Goal: Feedback & Contribution: Leave review/rating

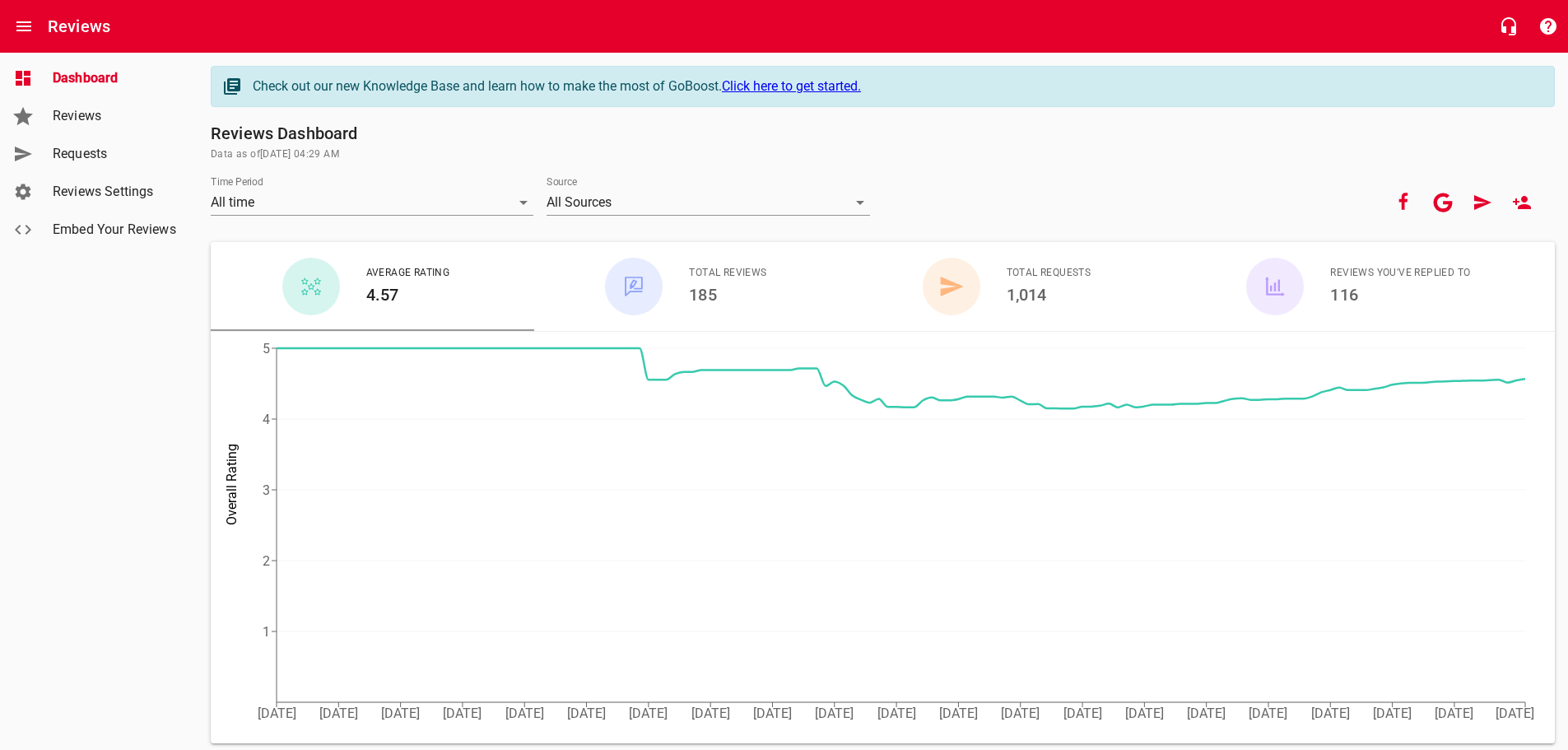
click at [81, 155] on span "Requests" at bounding box center [115, 154] width 125 height 19
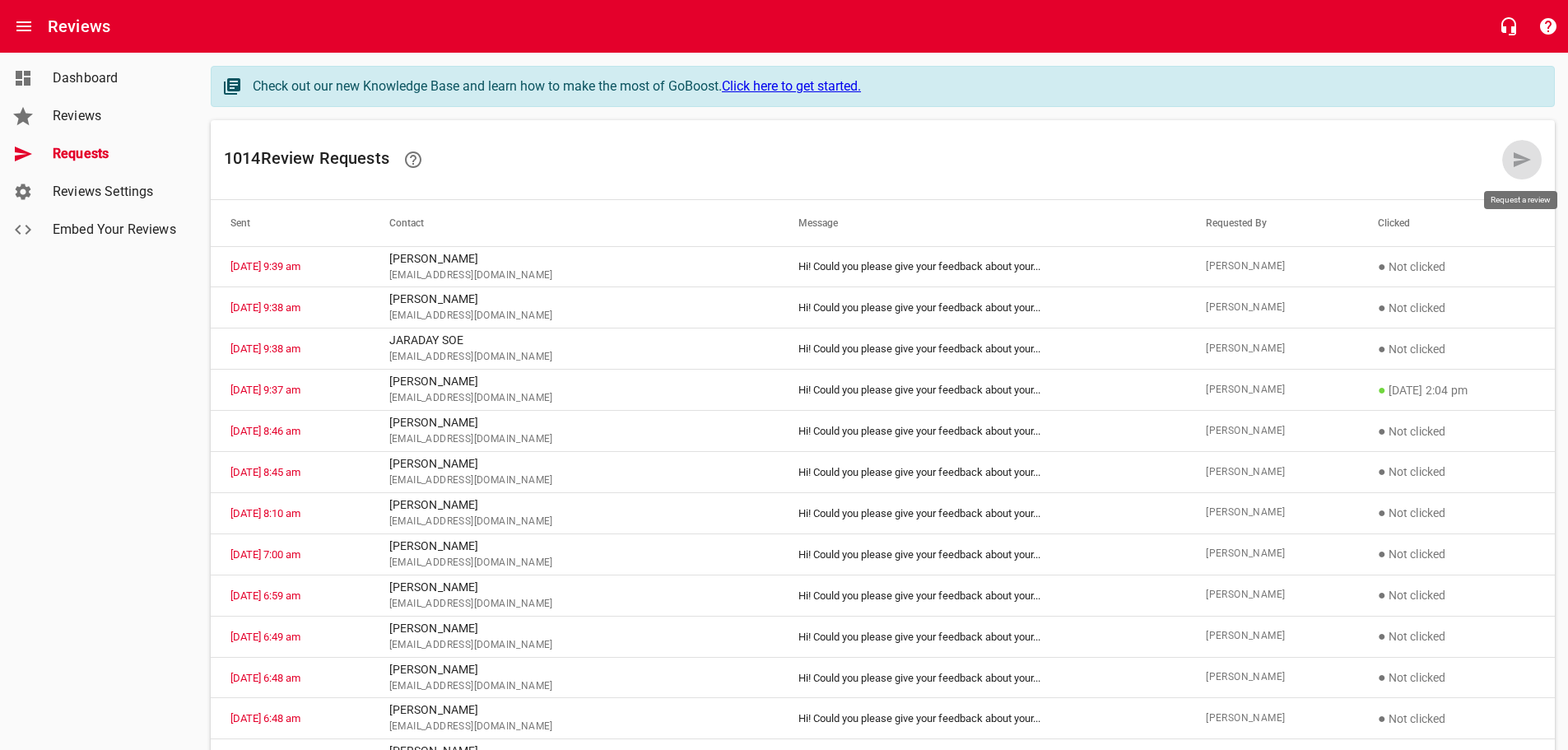
click at [1526, 162] on icon at bounding box center [1522, 159] width 18 height 15
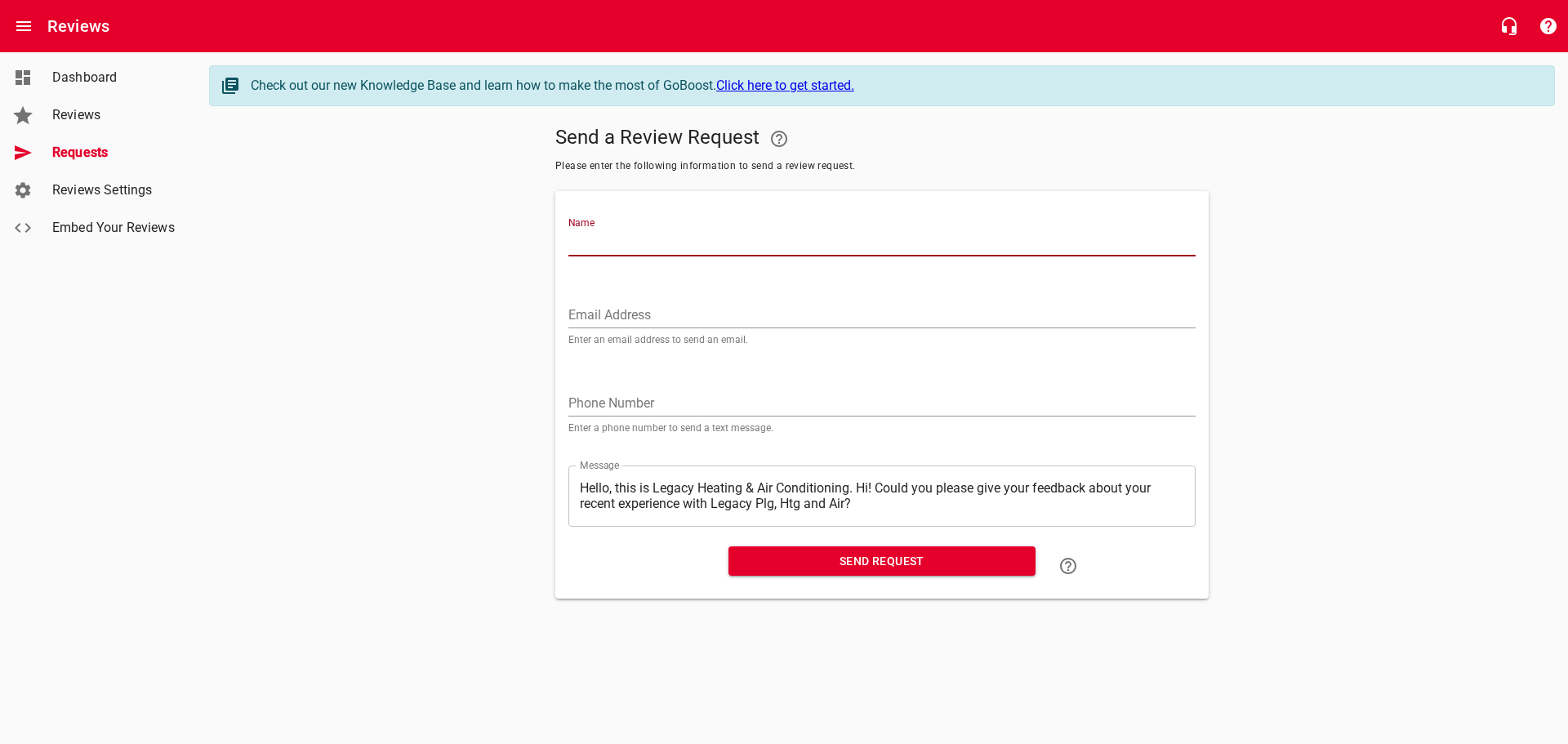
click at [620, 243] on input "Name" at bounding box center [881, 243] width 627 height 26
type input "[PERSON_NAME]"
click at [573, 303] on input "Email Address" at bounding box center [881, 315] width 627 height 26
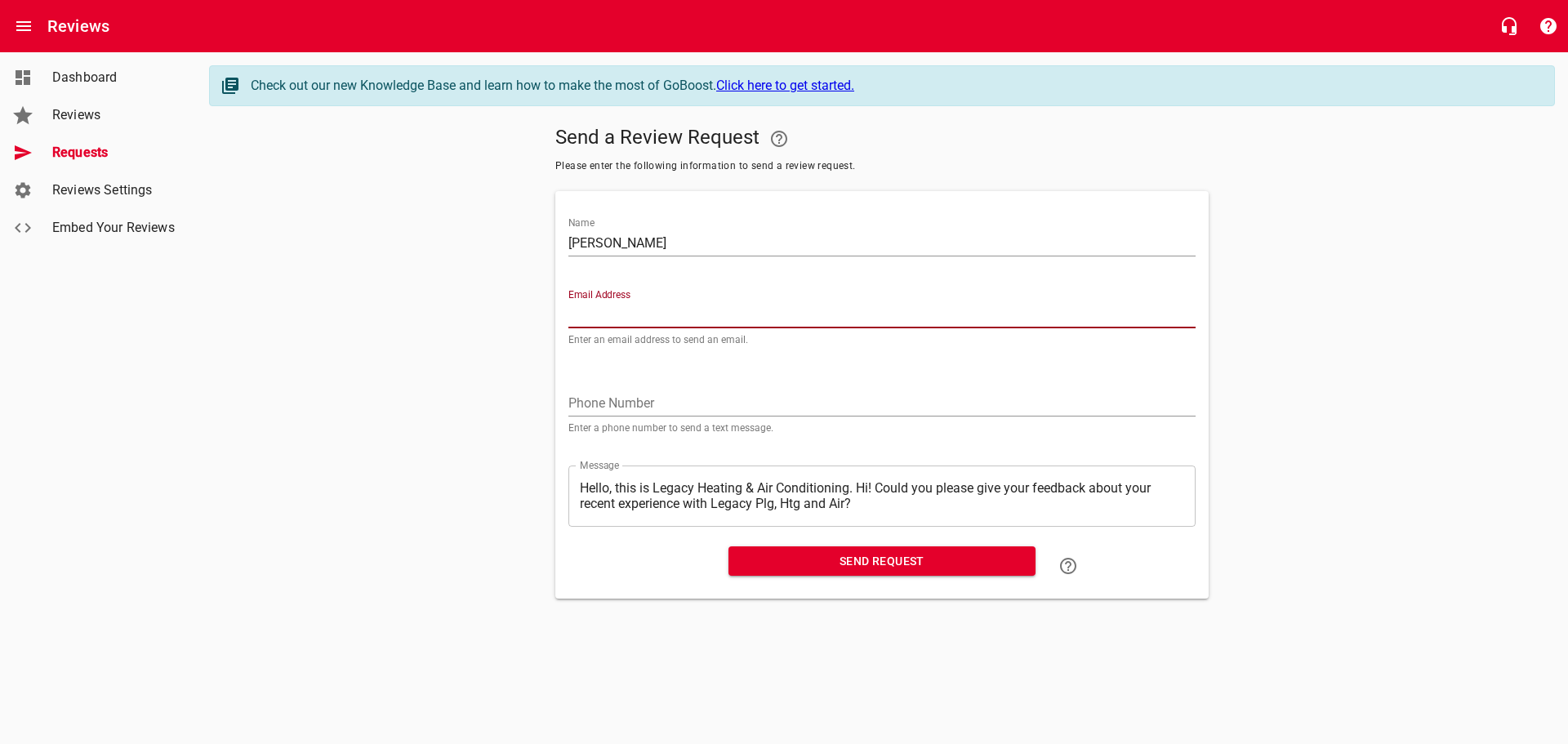
paste input "[EMAIL_ADDRESS][DOMAIN_NAME]"
type input "[EMAIL_ADDRESS][DOMAIN_NAME]"
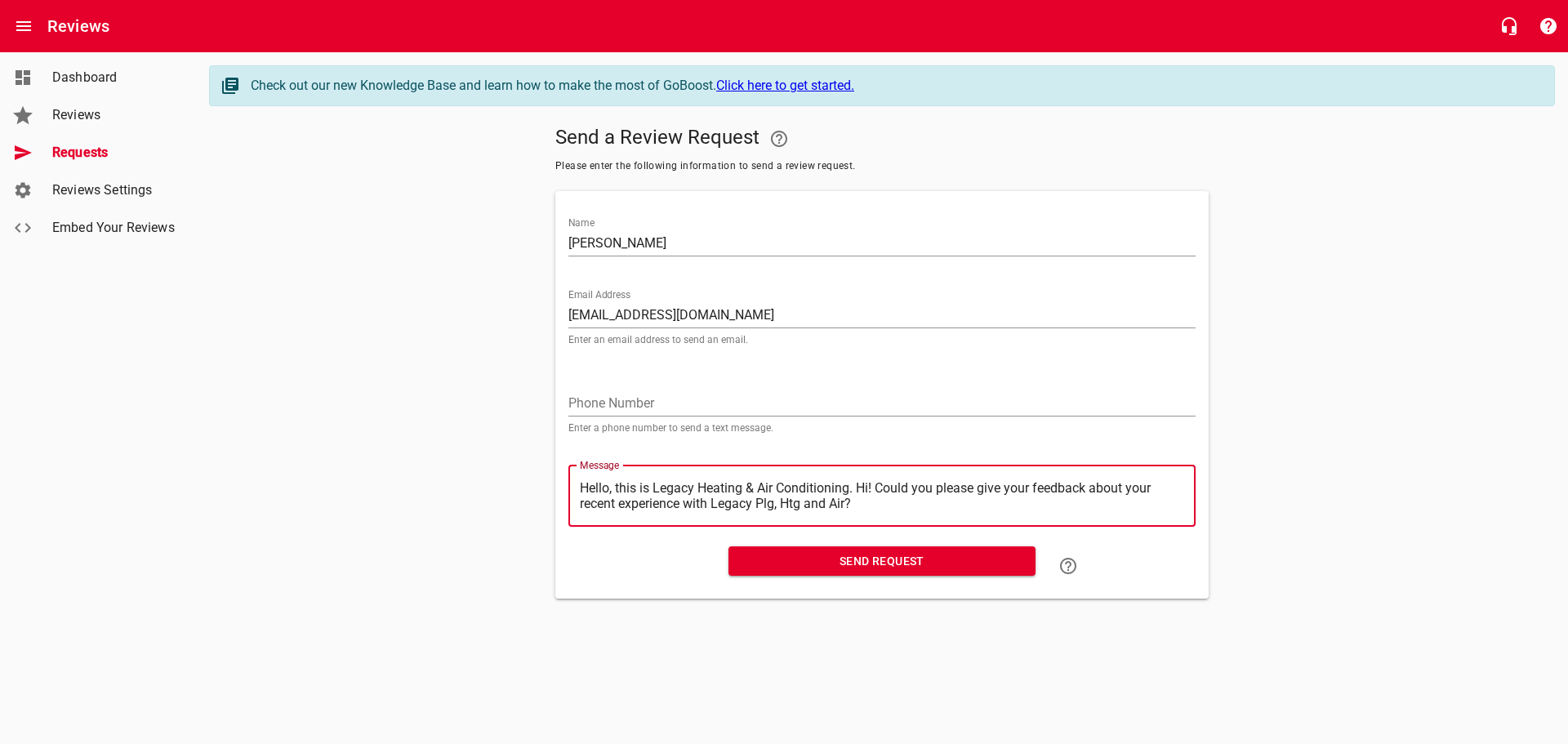
click at [859, 490] on textarea "Hello, this is Legacy Heating & Air Conditioning. Hi! Could you please give you…" at bounding box center [882, 496] width 605 height 31
type textarea "Hello, this is Legacy Heating & Air Conditioning.Hi! Could you please give your…"
type textarea "Hello, this is Legacy Heating & Air ConditioningHi! Could you please give your …"
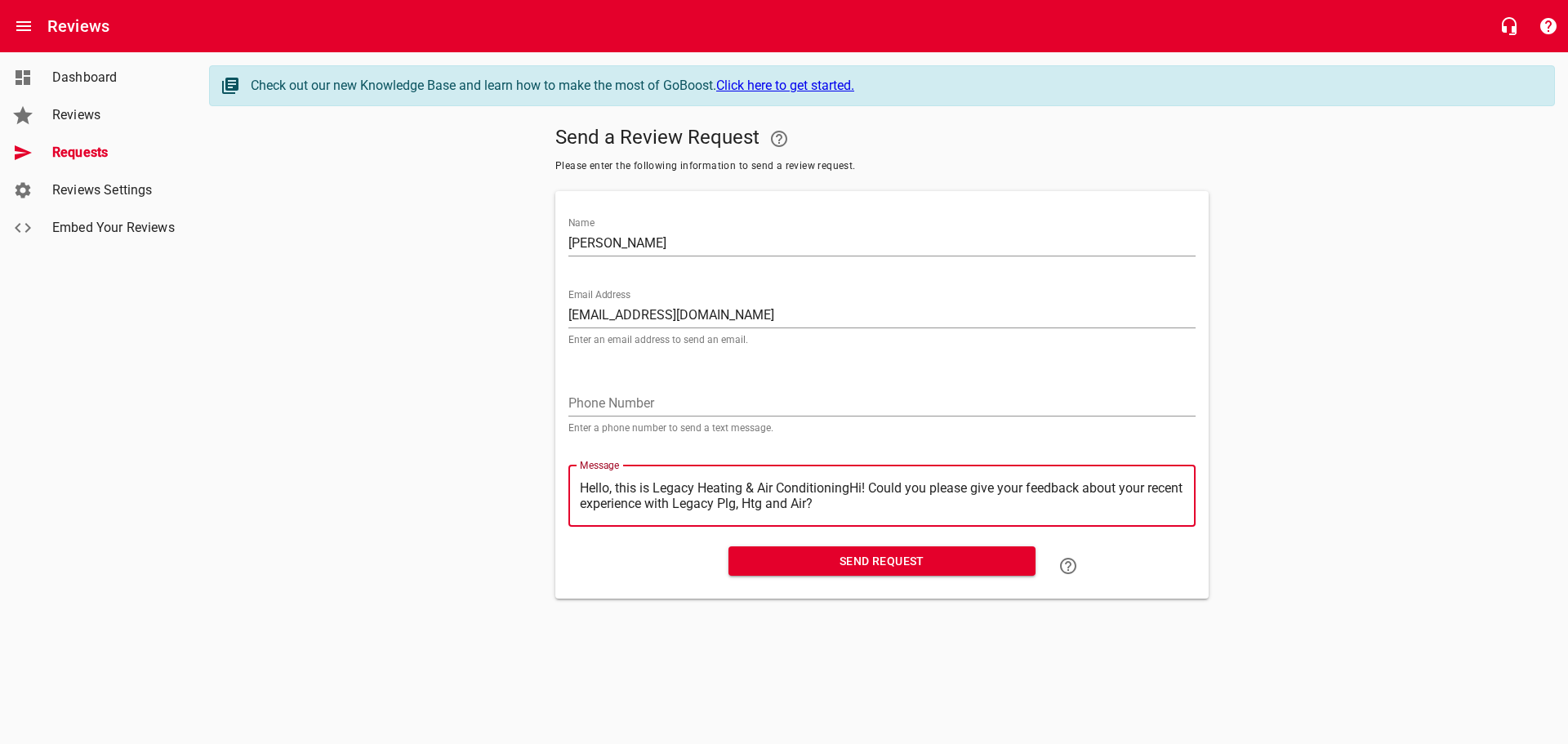
type textarea "Hello, this is Legacy Heating & Air ConditioninHi! Could you please give your f…"
type textarea "Hello, this is Legacy Heating & Air ConditioniHi! Could you please give your fe…"
type textarea "Hello, this is Legacy Heating & Air ConditionHi! Could you please give your fee…"
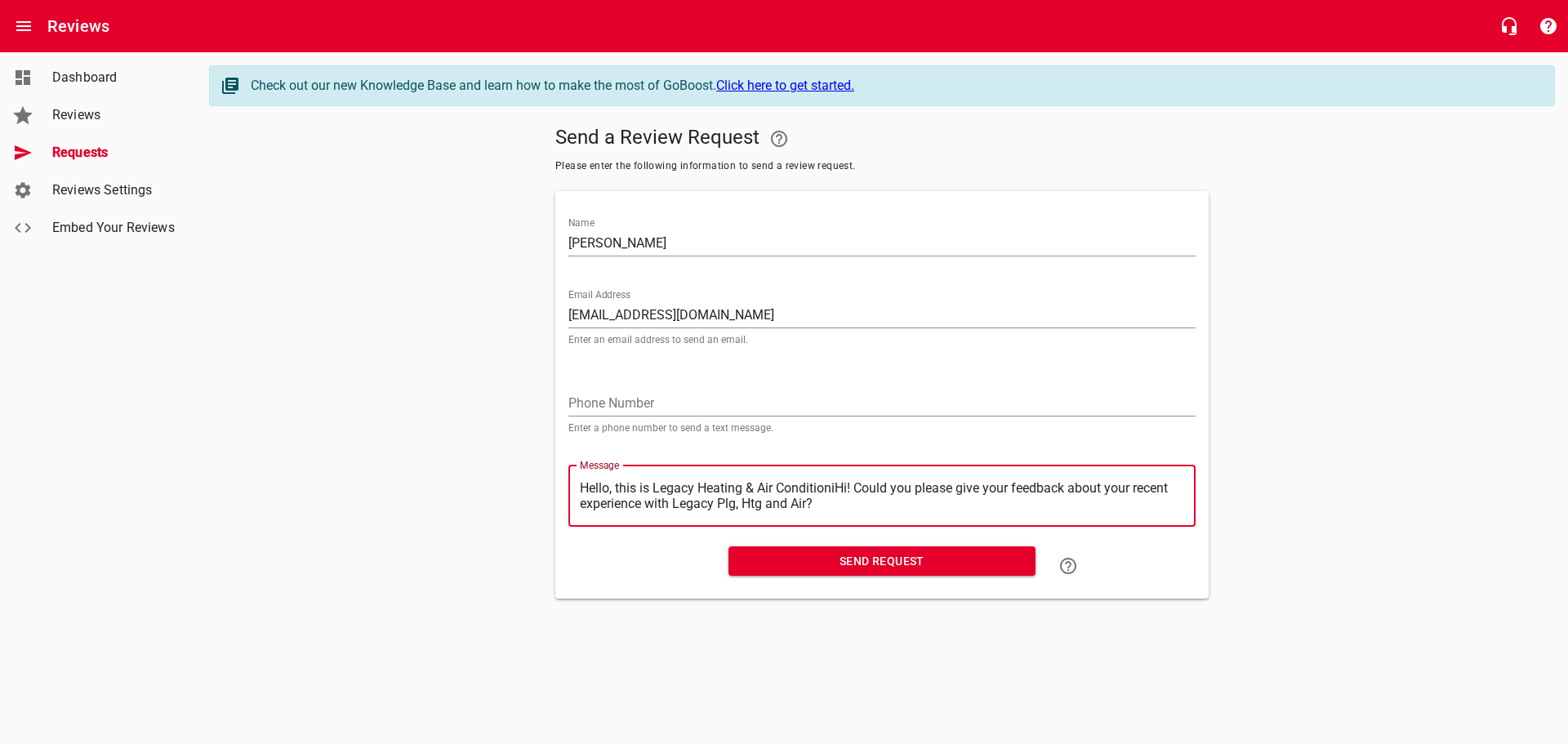
type textarea "Hello, this is Legacy Heating & Air ConditionHi! Could you please give your fee…"
type textarea "Hello, this is Legacy Heating & Air ConditioHi! Could you please give your feed…"
type textarea "Hello, this is Legacy Heating & Air ConditiHi! Could you please give your feedb…"
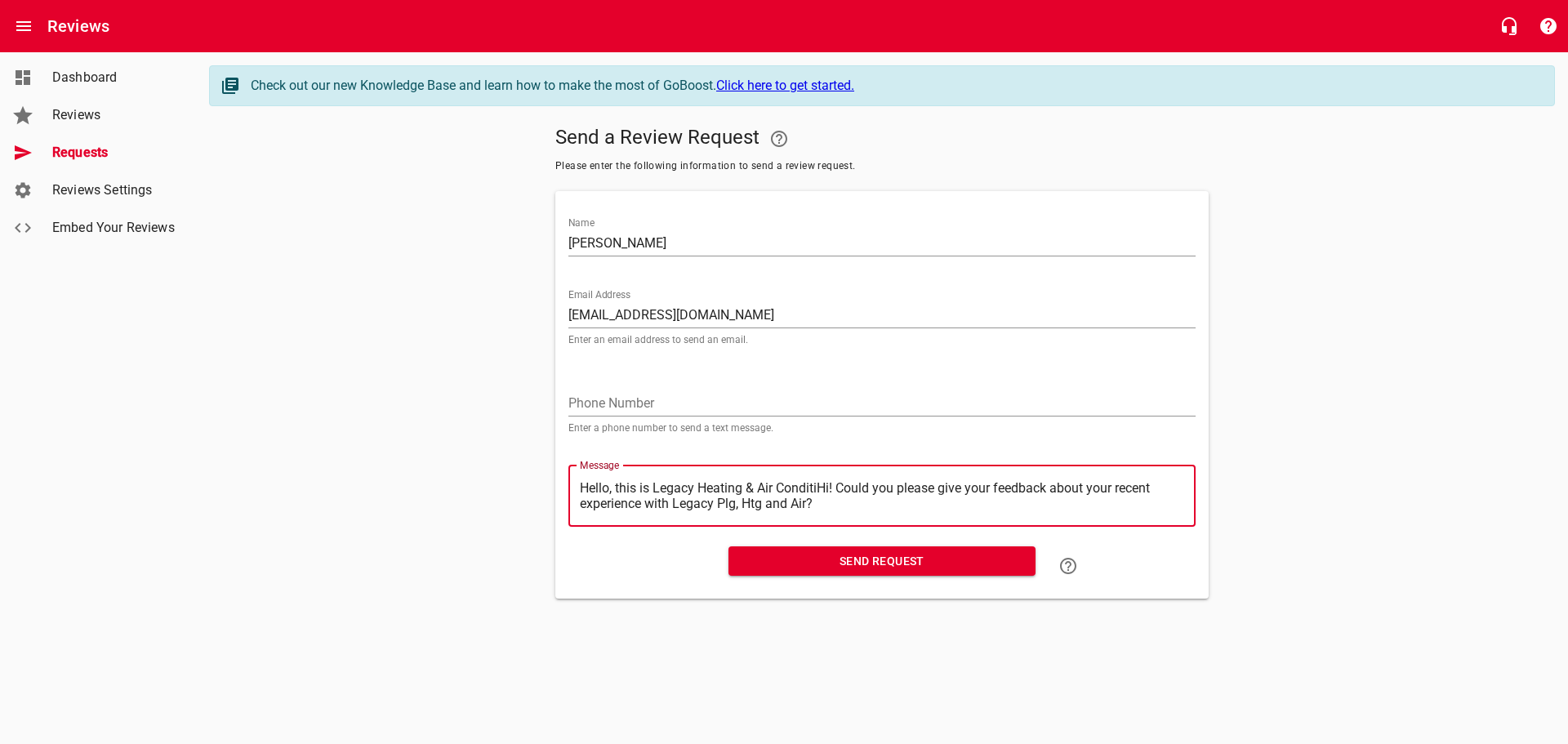
type textarea "Hello, this is Legacy Heating & Air ConditHi! Could you please give your feedba…"
type textarea "Hello, this is Legacy Heating & Air CondiHi! Could you please give your feedbac…"
type textarea "Hello, this is Legacy Heating & Air CondHi! Could you please give your feedback…"
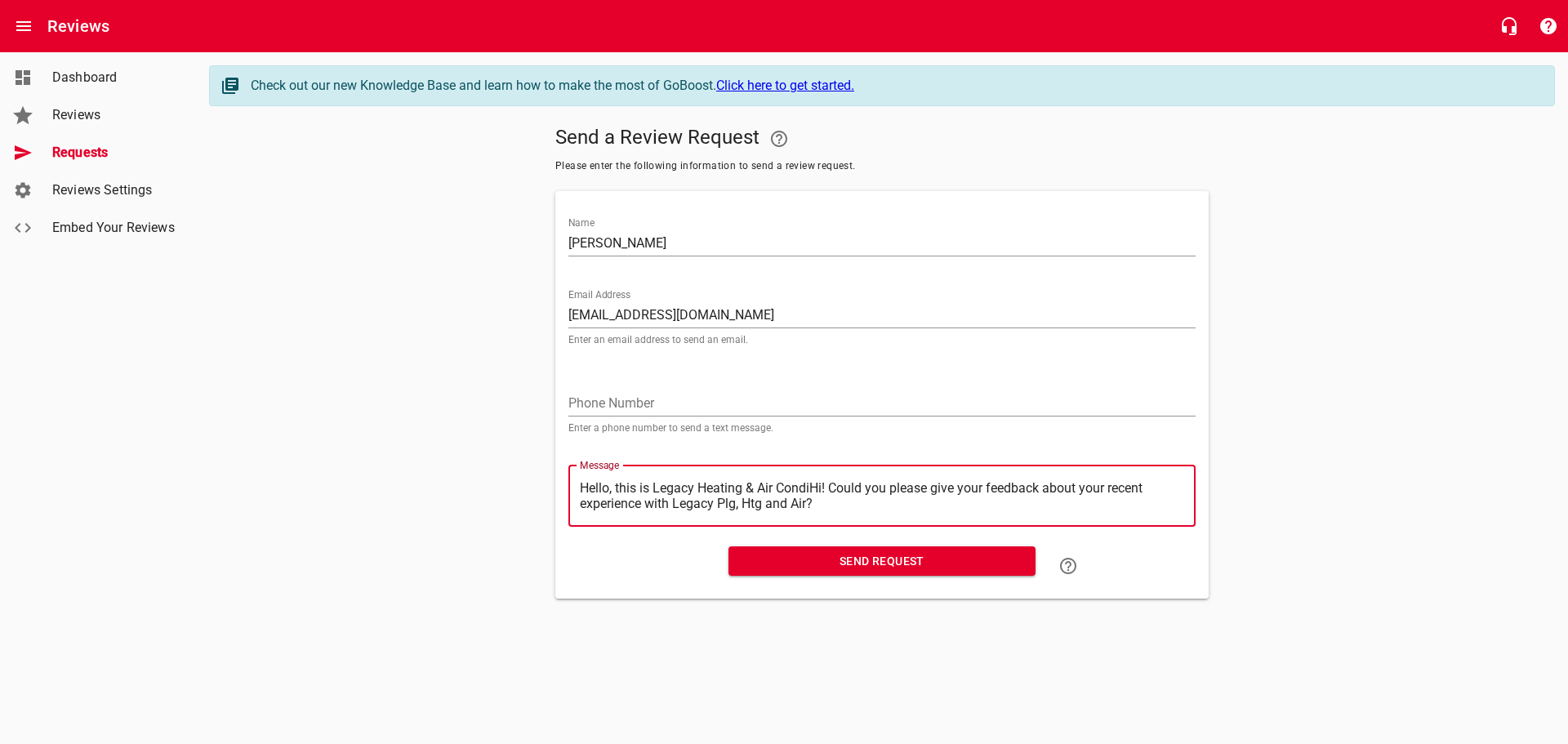
type textarea "Hello, this is Legacy Heating & Air CondHi! Could you please give your feedback…"
type textarea "Hello, this is Legacy Heating & Air ConHi! Could you please give your feedback …"
type textarea "Hello, this is Legacy Heating & Air CoHi! Could you please give your feedback a…"
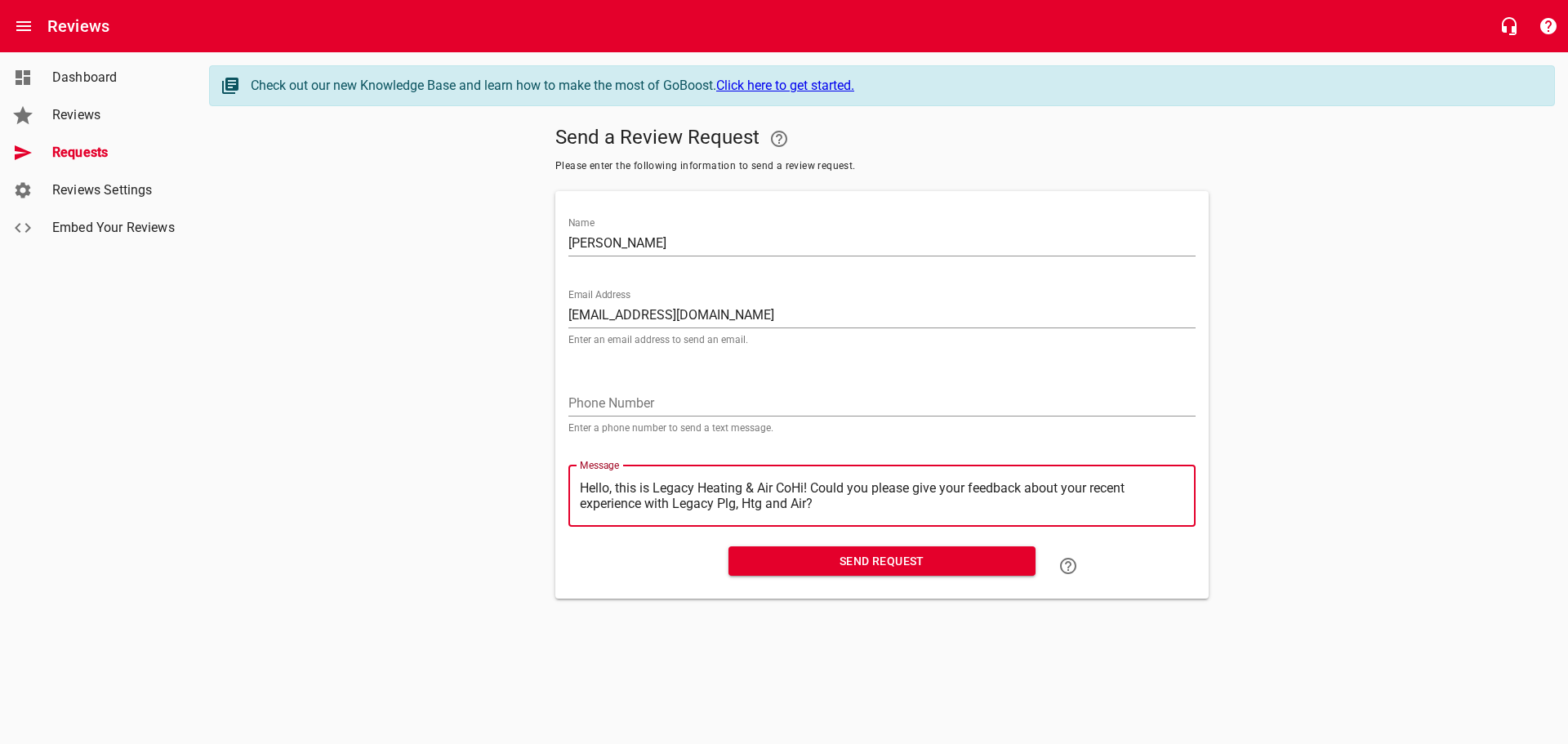
type textarea "Hello, this is Legacy Heating & Air CHi! Could you please give your feedback ab…"
type textarea "Hello, this is Legacy Heating & Air Hi! Could you please give your feedback abo…"
type textarea "Hello, this is Legacy Heating & AirHi! Could you please give your feedback abou…"
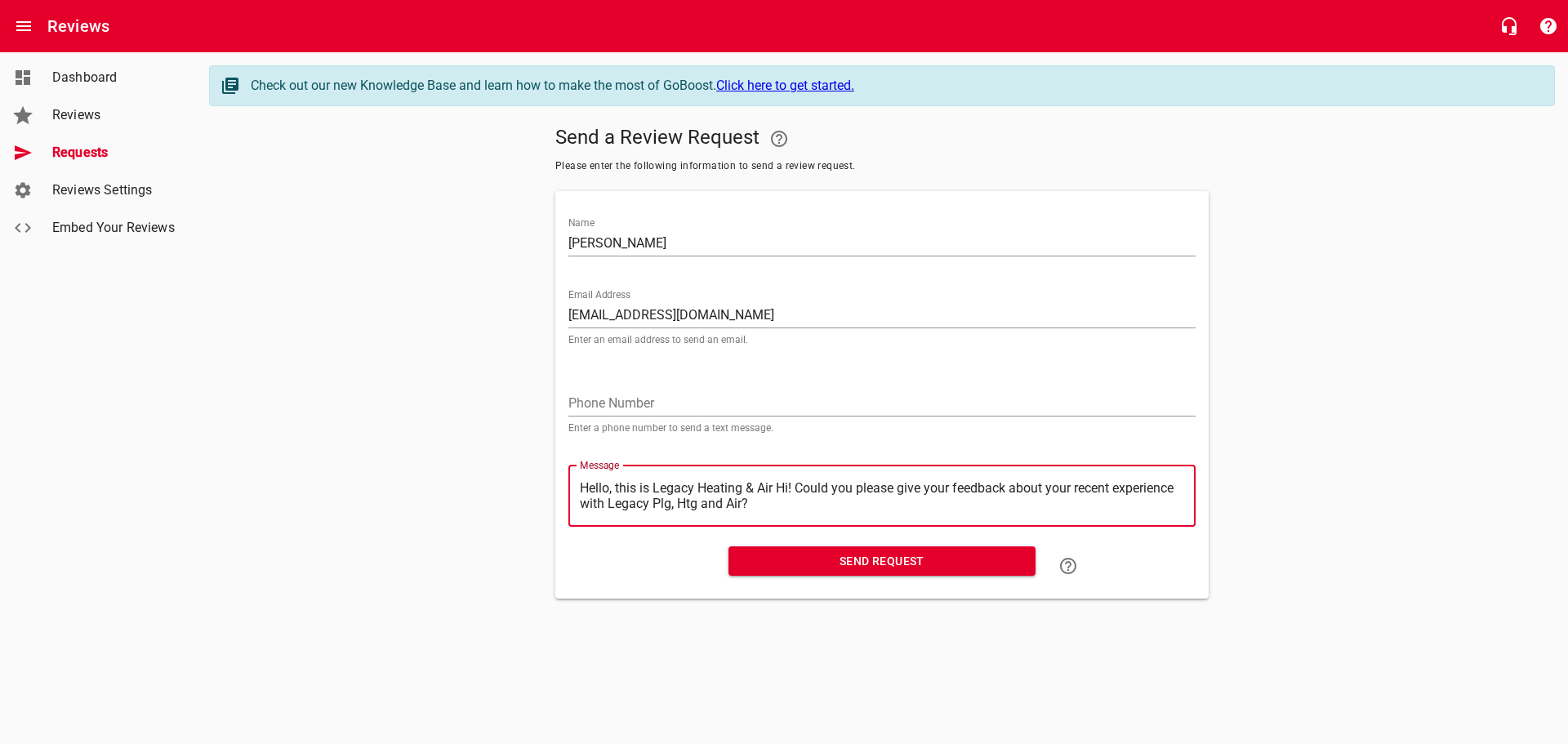
type textarea "Hello, this is Legacy Heating & AirHi! Could you please give your feedback abou…"
type textarea "Hello, this is Legacy Heating & AiHi! Could you please give your feedback about…"
type textarea "Hello, this is Legacy Heating & AHi! Could you please give your feedback about …"
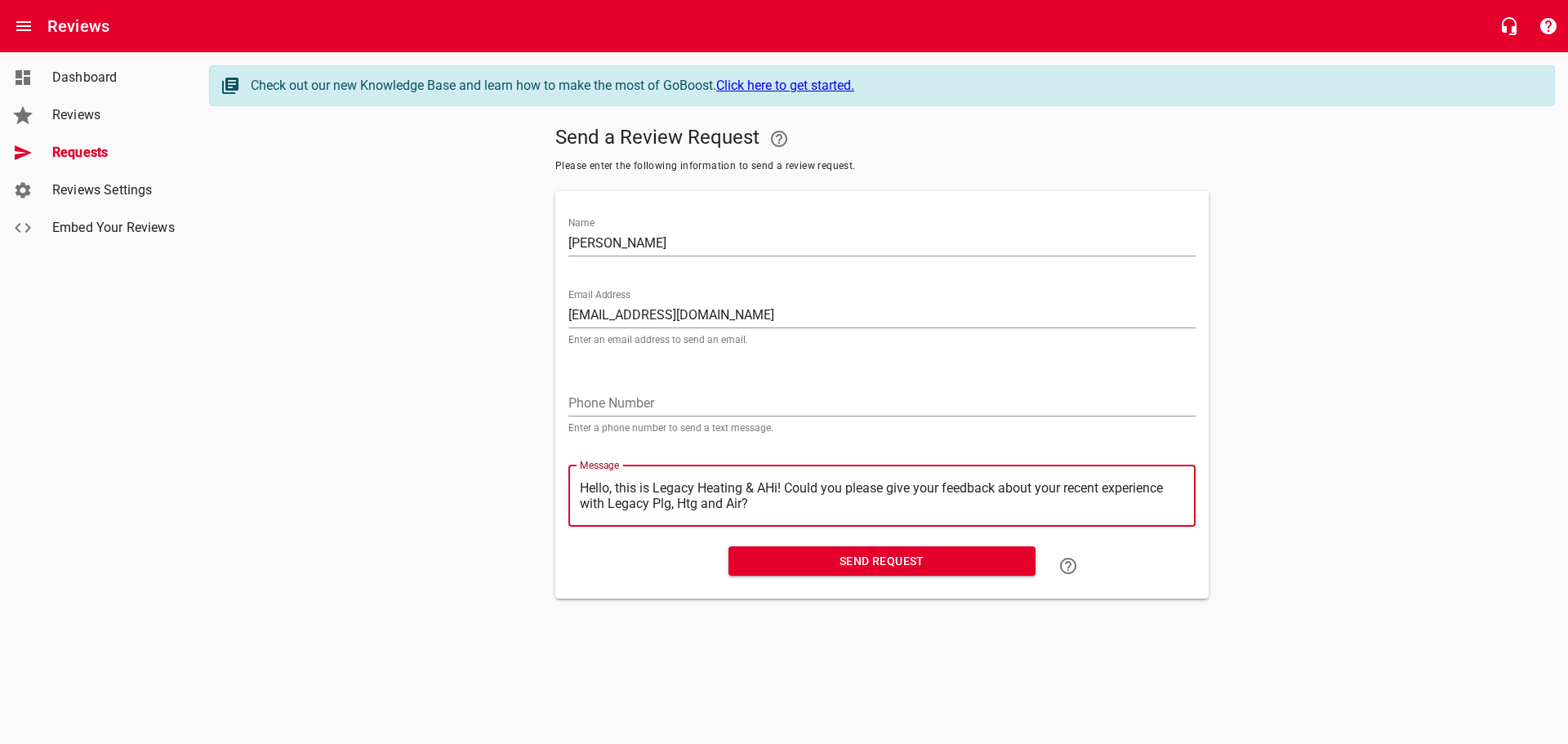
type textarea "Hello, this is Legacy Heating & Hi! Could you please give your feedback about y…"
type textarea "Hello, this is Legacy Heating &Hi! Could you please give your feedback about yo…"
type textarea "Hello, this is Legacy Heating Hi! Could you please give your feedback about you…"
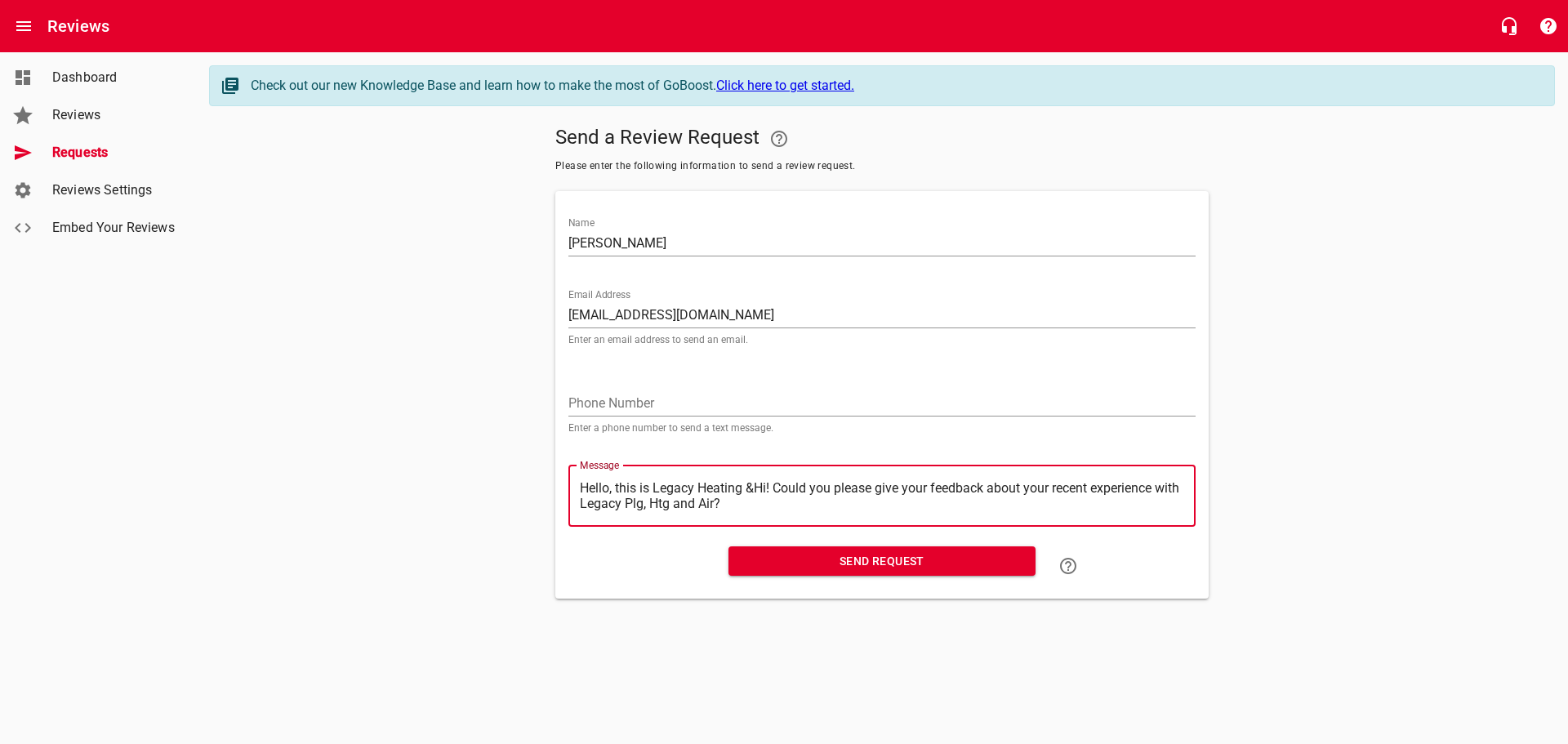
type textarea "Hello, this is Legacy Heating Hi! Could you please give your feedback about you…"
type textarea "Hello, this is Legacy HeatingHi! Could you please give your feedback about your…"
type textarea "Hello, this is Legacy HeatinHi! Could you please give your feedback about your …"
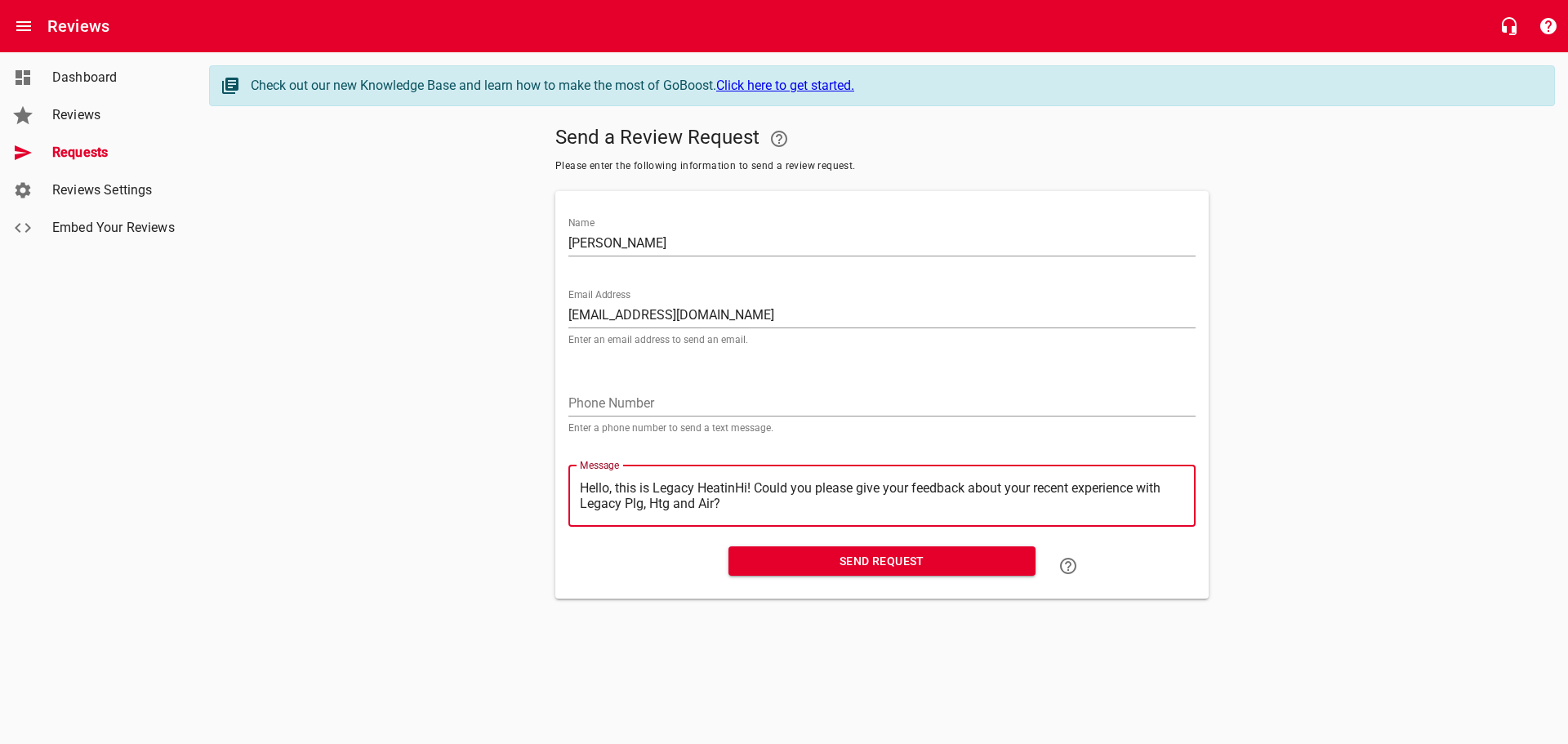
type textarea "Hello, this is Legacy HeatiHi! Could you please give your feedback about your r…"
type textarea "Hello, this is Legacy HeatHi! Could you please give your feedback about your re…"
type textarea "Hello, this is Legacy HeaHi! Could you please give your feedback about your rec…"
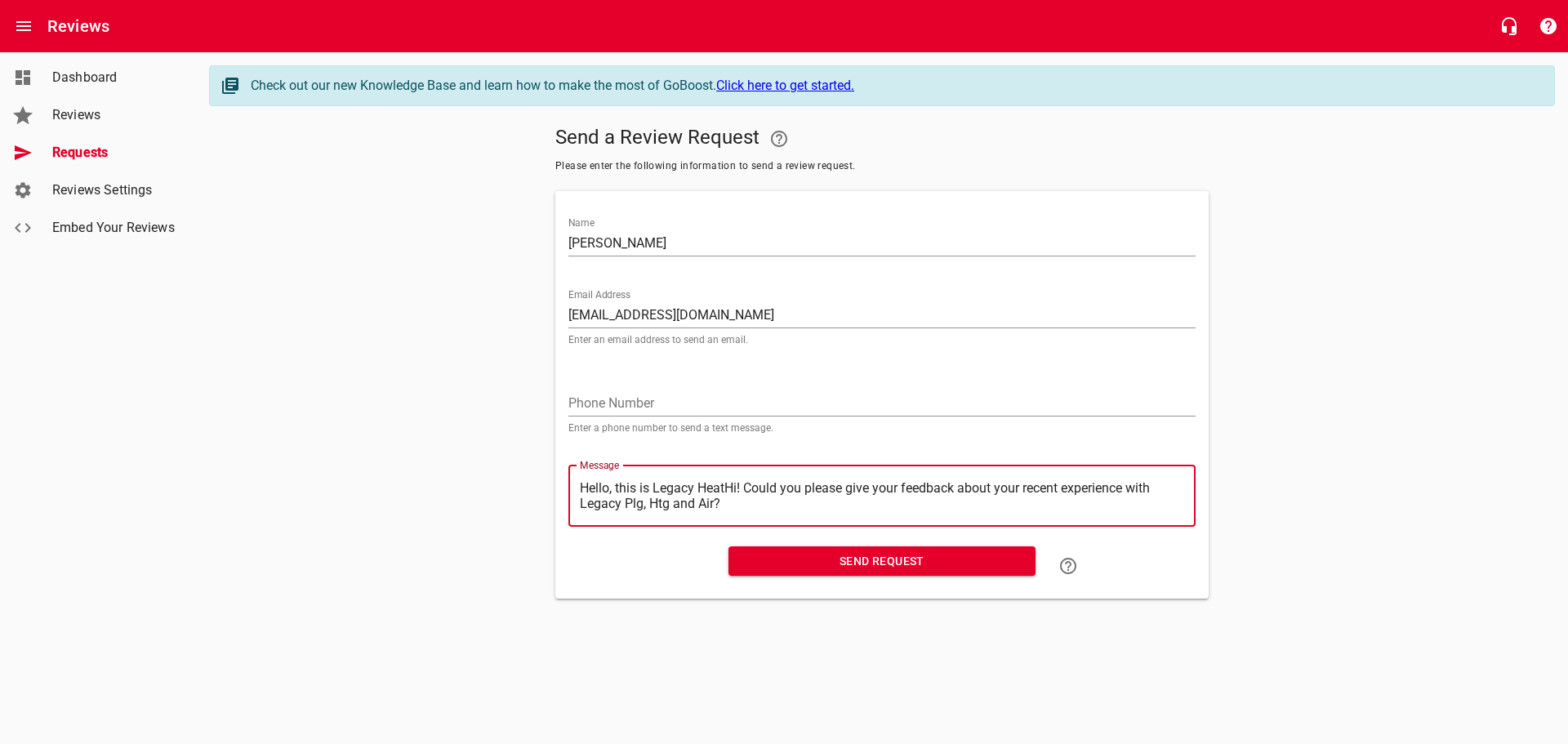
type textarea "Hello, this is Legacy HeaHi! Could you please give your feedback about your rec…"
type textarea "Hello, this is Legacy HeHi! Could you please give your feedback about your rece…"
type textarea "Hello, this is Legacy HHi! Could you please give your feedback about your recen…"
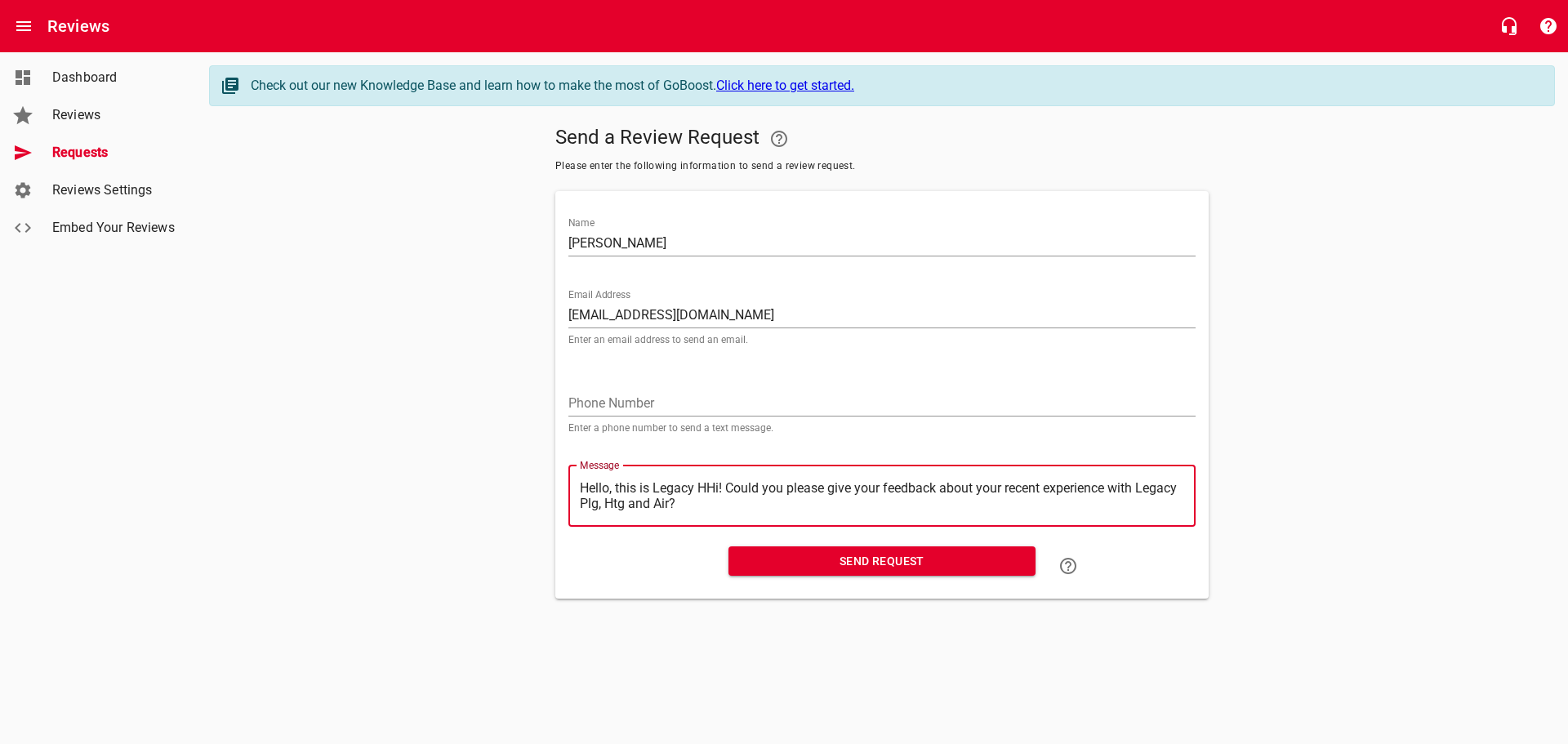
type textarea "Hello, this is Legacy Hi! Could you please give your feedback about your recent…"
type textarea "Hello, this is LegacyHi! Could you please give your feedback about your recent …"
type textarea "Hello, this is LegacHi! Could you please give your feedback about your recent e…"
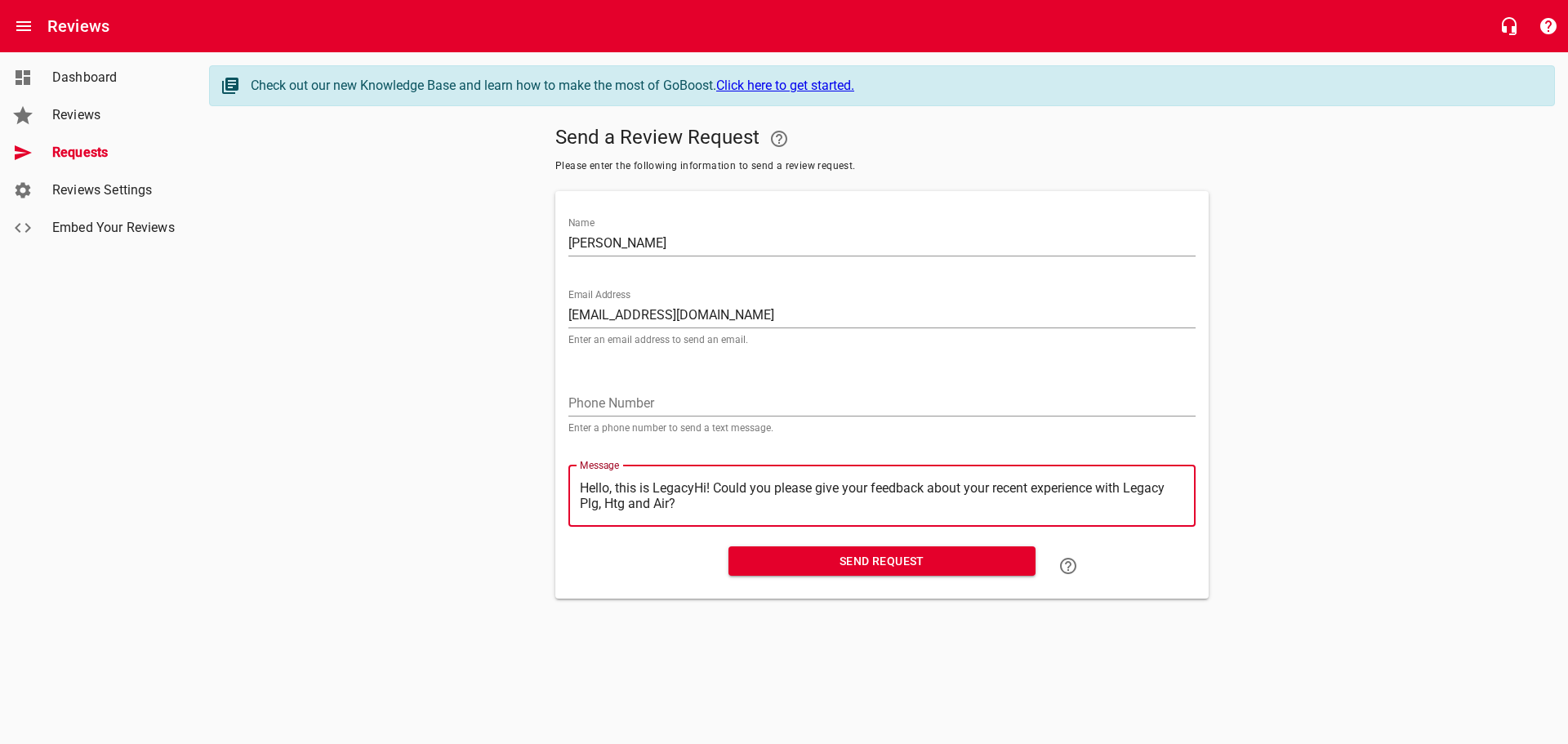
type textarea "Hello, this is LegacHi! Could you please give your feedback about your recent e…"
type textarea "Hello, this is LegaHi! Could you please give your feedback about your recent ex…"
type textarea "Hello, this is LegHi! Could you please give your feedback about your recent exp…"
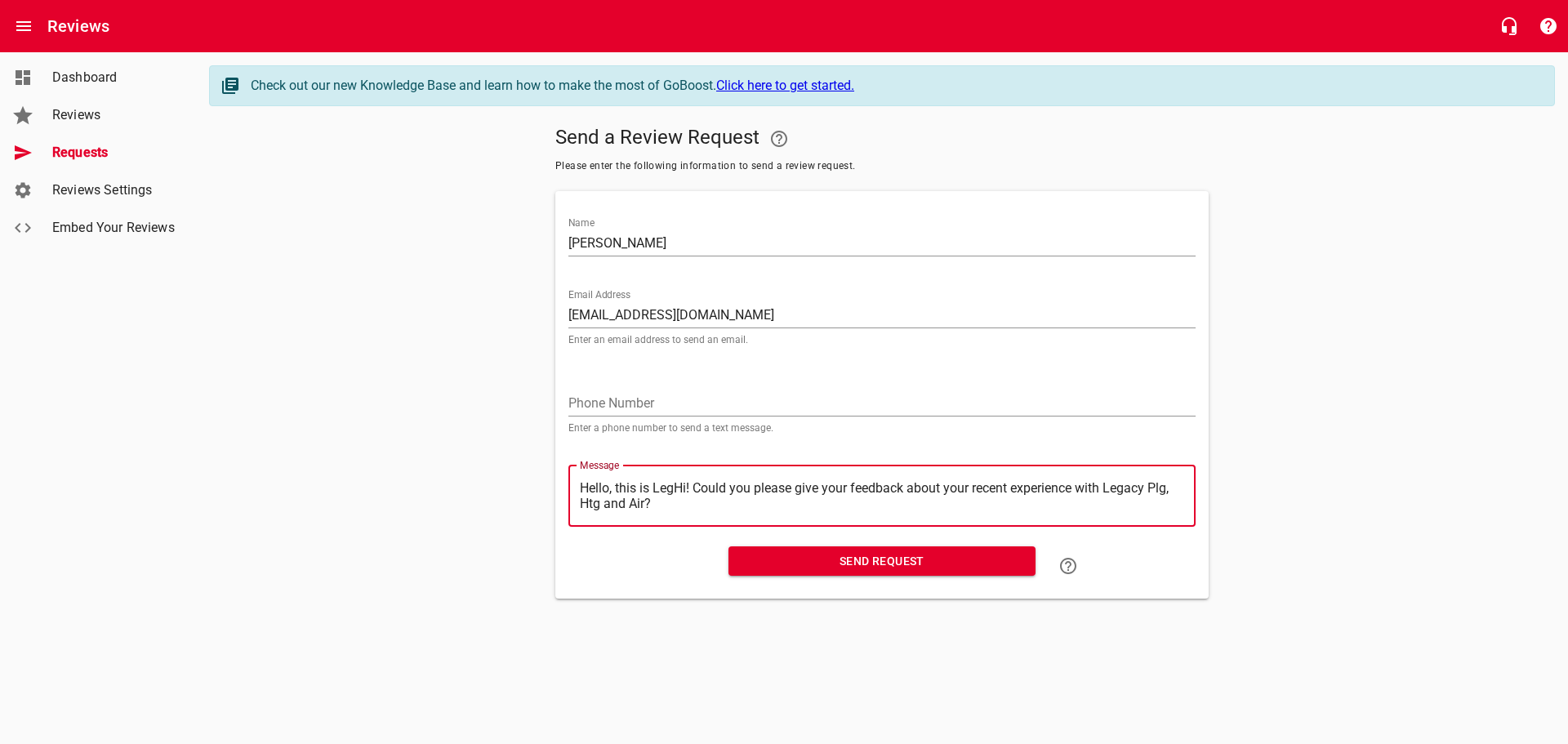
type textarea "Hello, this is LeHi! Could you please give your feedback about your recent expe…"
type textarea "Hello, this is LHi! Could you please give your feedback about your recent exper…"
type textarea "Hello, this is Hi! Could you please give your feedback about your recent experi…"
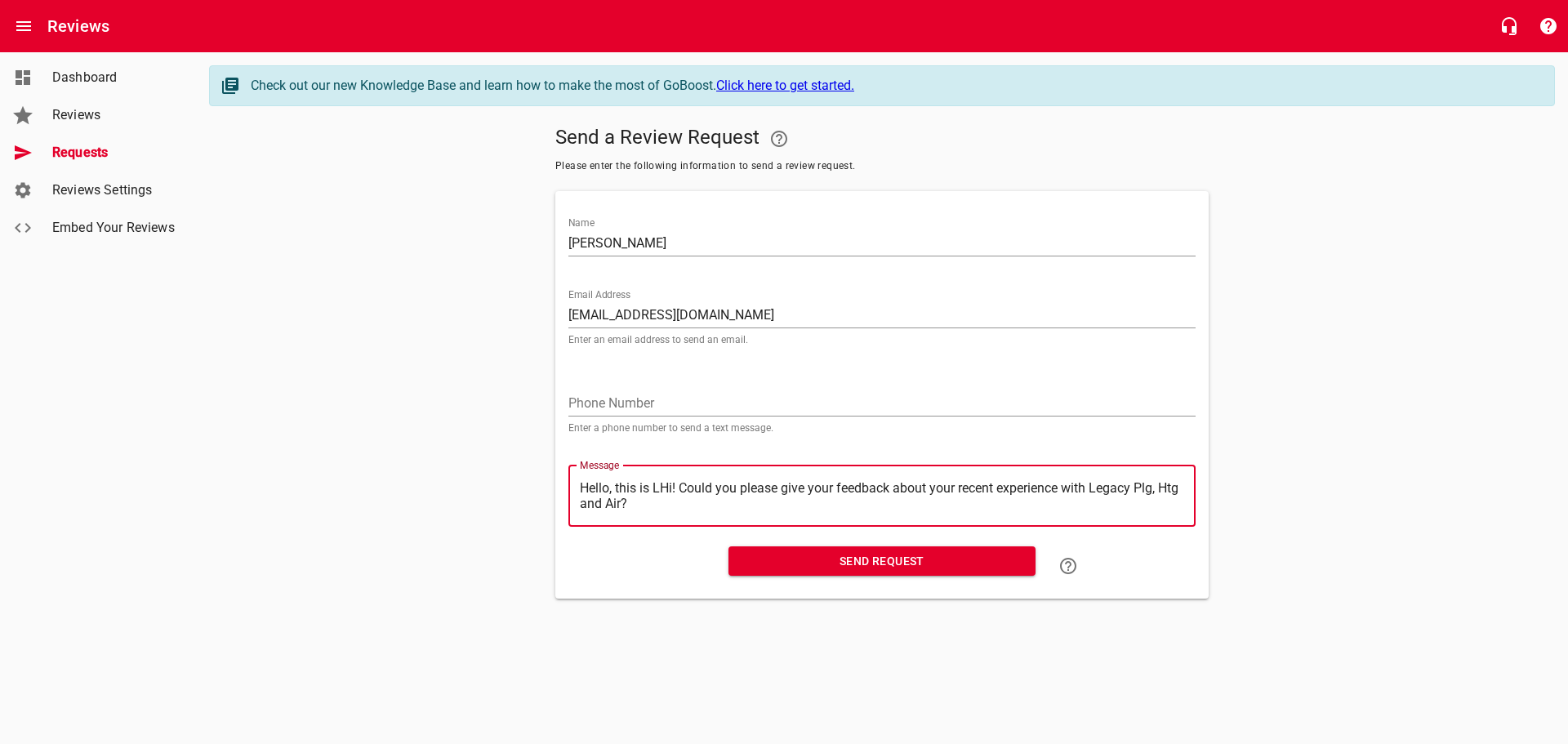
type textarea "Hello, this is Hi! Could you please give your feedback about your recent experi…"
type textarea "Hello, this isHi! Could you please give your feedback about your recent experie…"
type textarea "Hello, this iHi! Could you please give your feedback about your recent experien…"
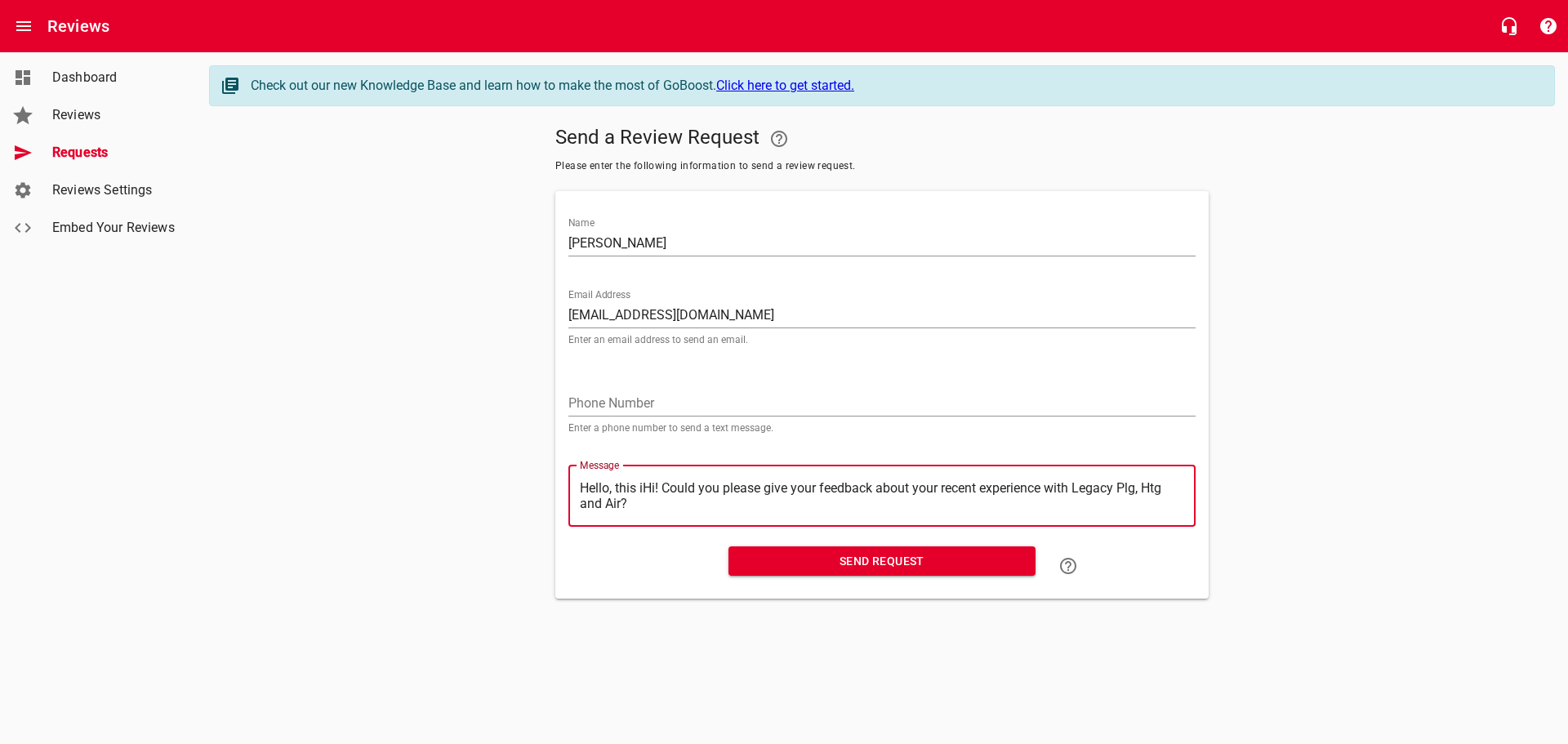
type textarea "Hello, this Hi! Could you please give your feedback about your recent experienc…"
type textarea "Hello, thisHi! Could you please give your feedback about your recent experience…"
type textarea "Hello, thiHi! Could you please give your feedback about your recent experience …"
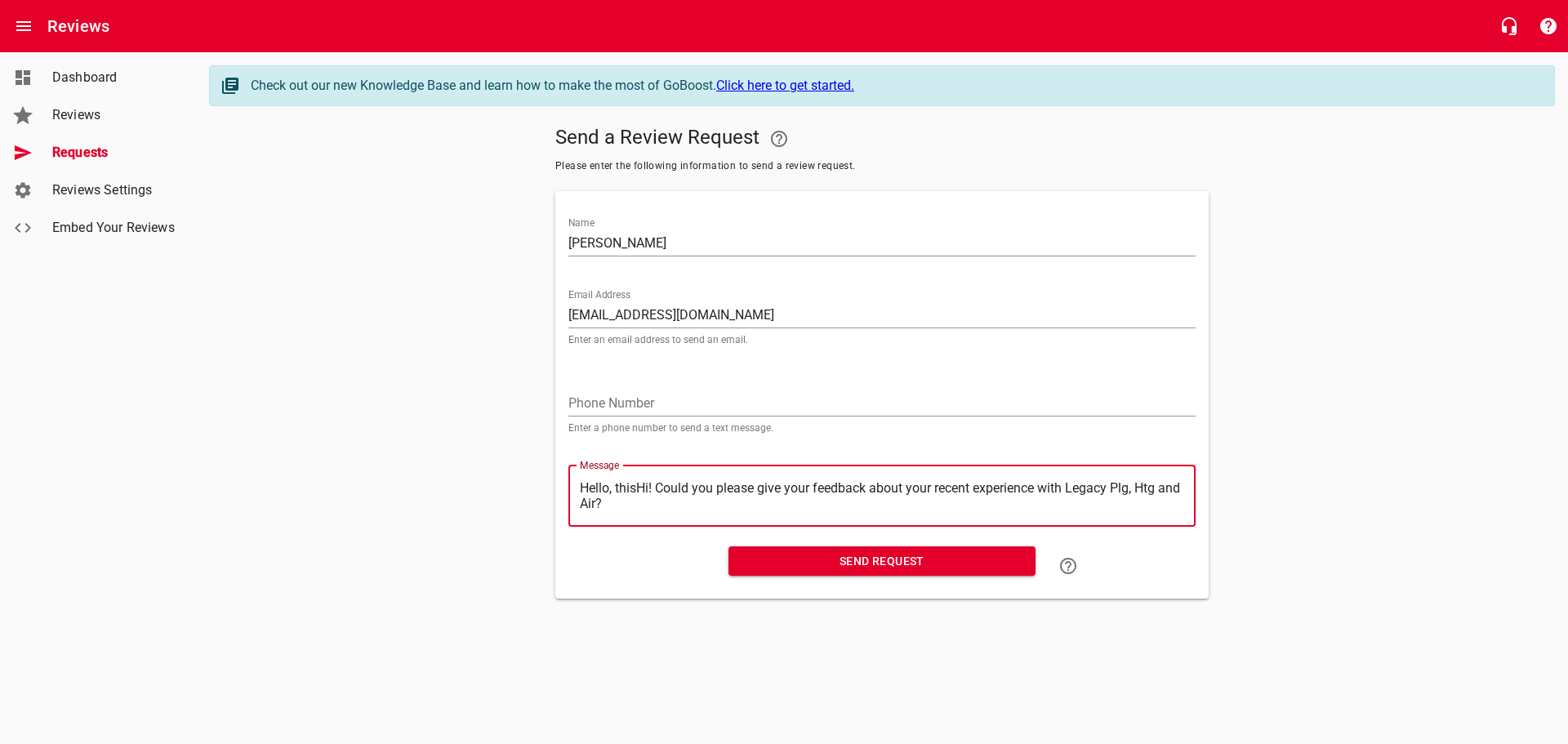
type textarea "Hello, thiHi! Could you please give your feedback about your recent experience …"
type textarea "Hello, thHi! Could you please give your feedback about your recent experience w…"
type textarea "Hello, tHi! Could you please give your feedback about your recent experience wi…"
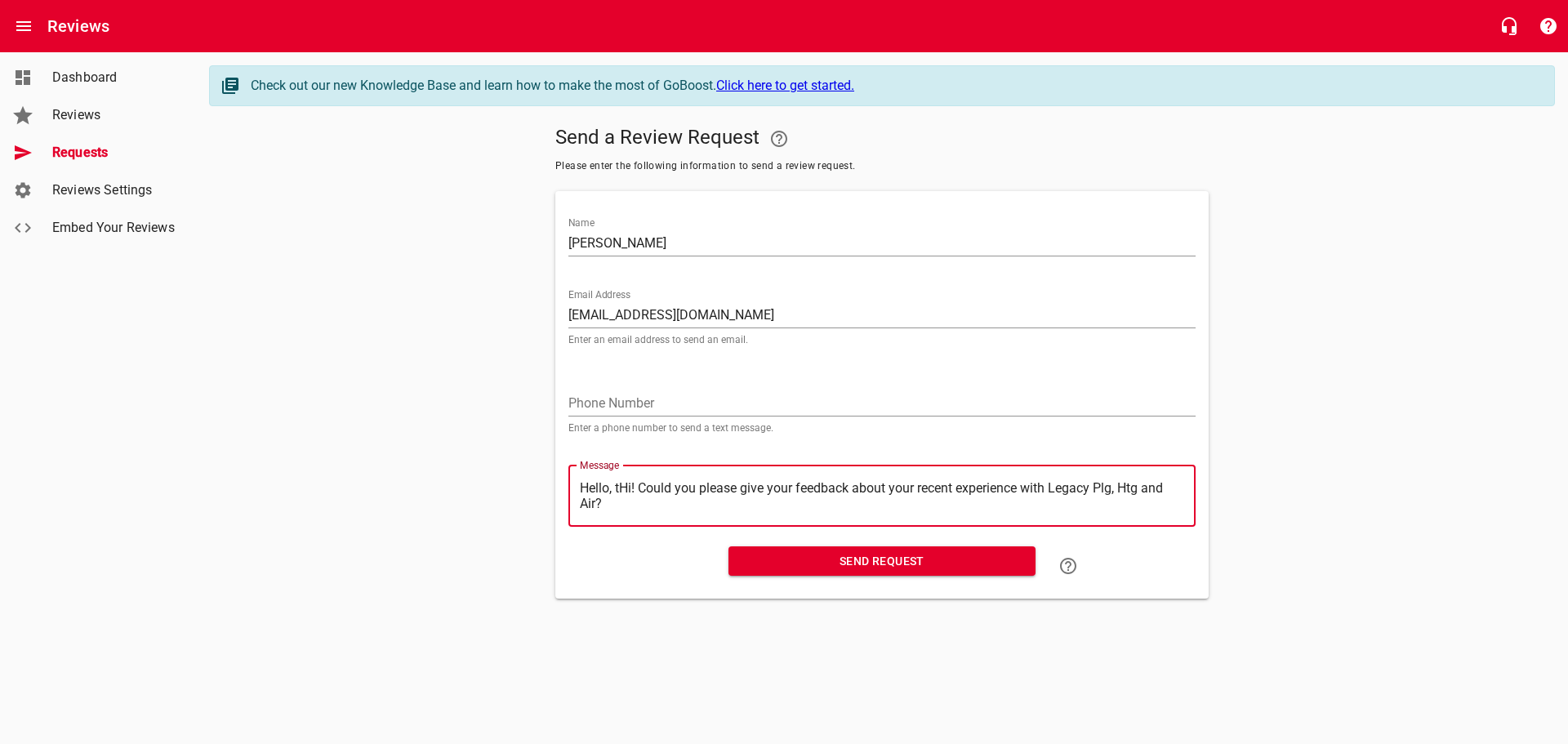
type textarea "Hello, Hi! Could you please give your feedback about your recent experience wit…"
type textarea "Hello,Hi! Could you please give your feedback about your recent experience with…"
type textarea "HelloHi! Could you please give your feedback about your recent experience with …"
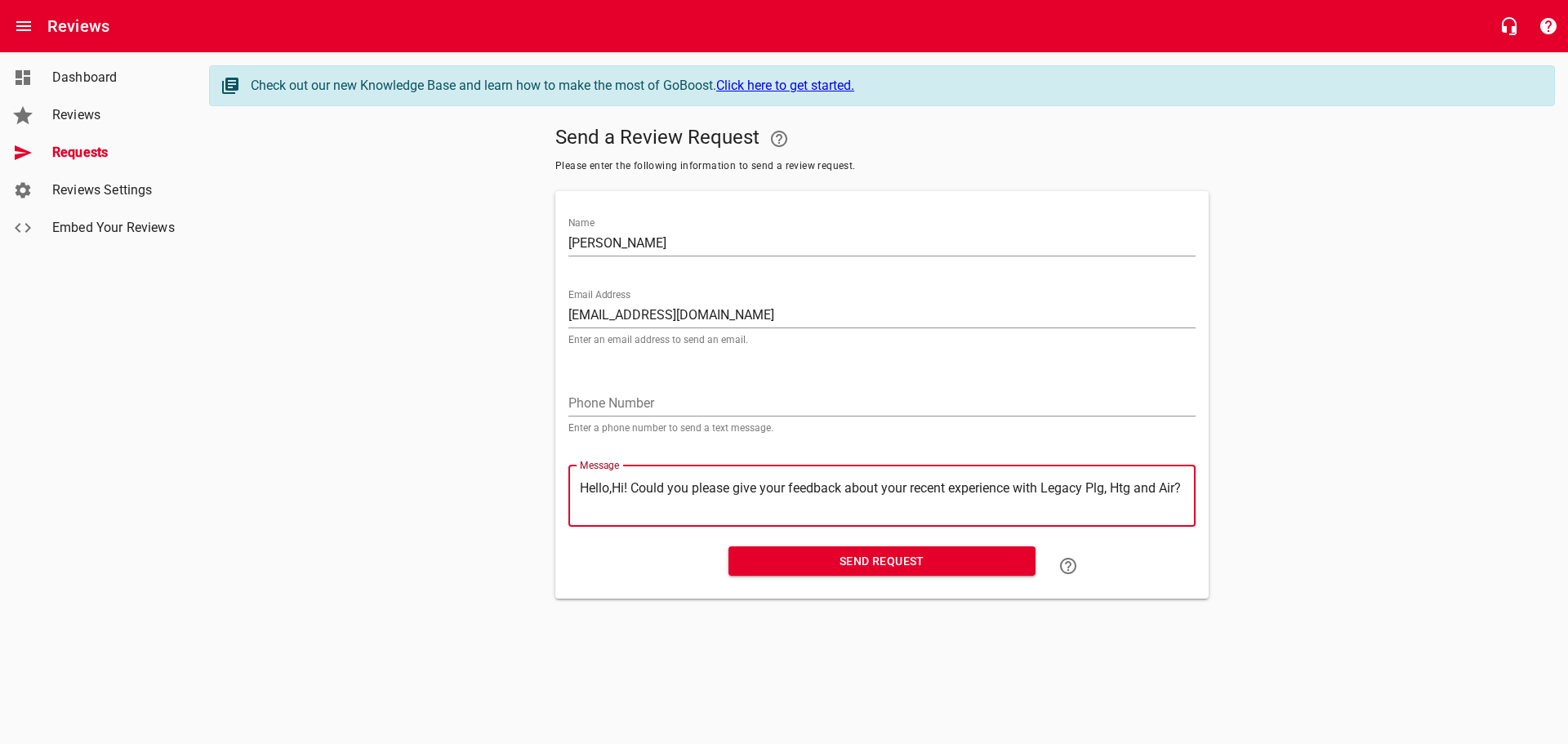
type textarea "HelloHi! Could you please give your feedback about your recent experience with …"
type textarea "HellHi! Could you please give your feedback about your recent experience with L…"
type textarea "HelHi! Could you please give your feedback about your recent experience with Le…"
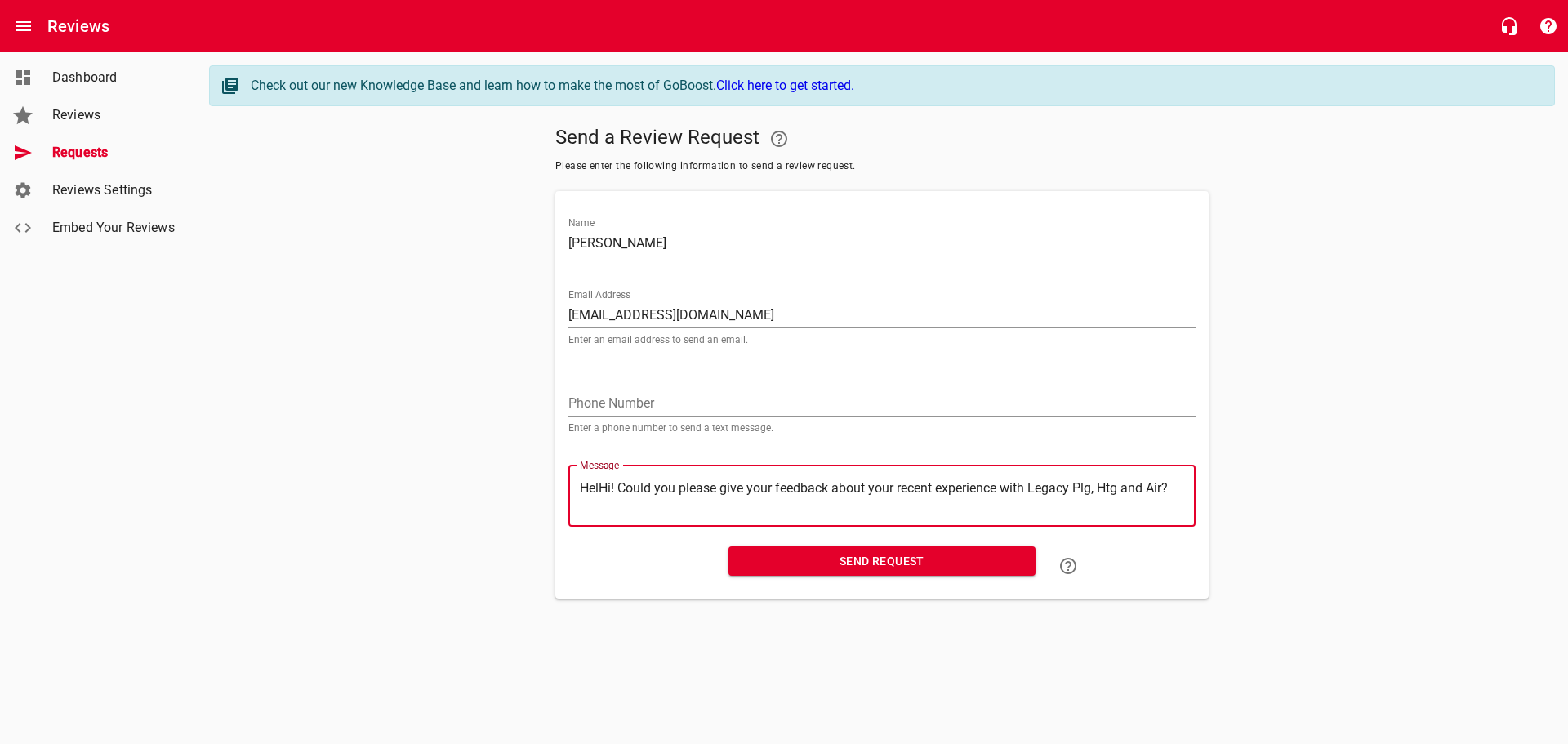
type textarea "HeHi! Could you please give your feedback about your recent experience with Leg…"
type textarea "HHi! Could you please give your feedback about your recent experience with Lega…"
type textarea "Hi! Could you please give your feedback about your recent experience with Legac…"
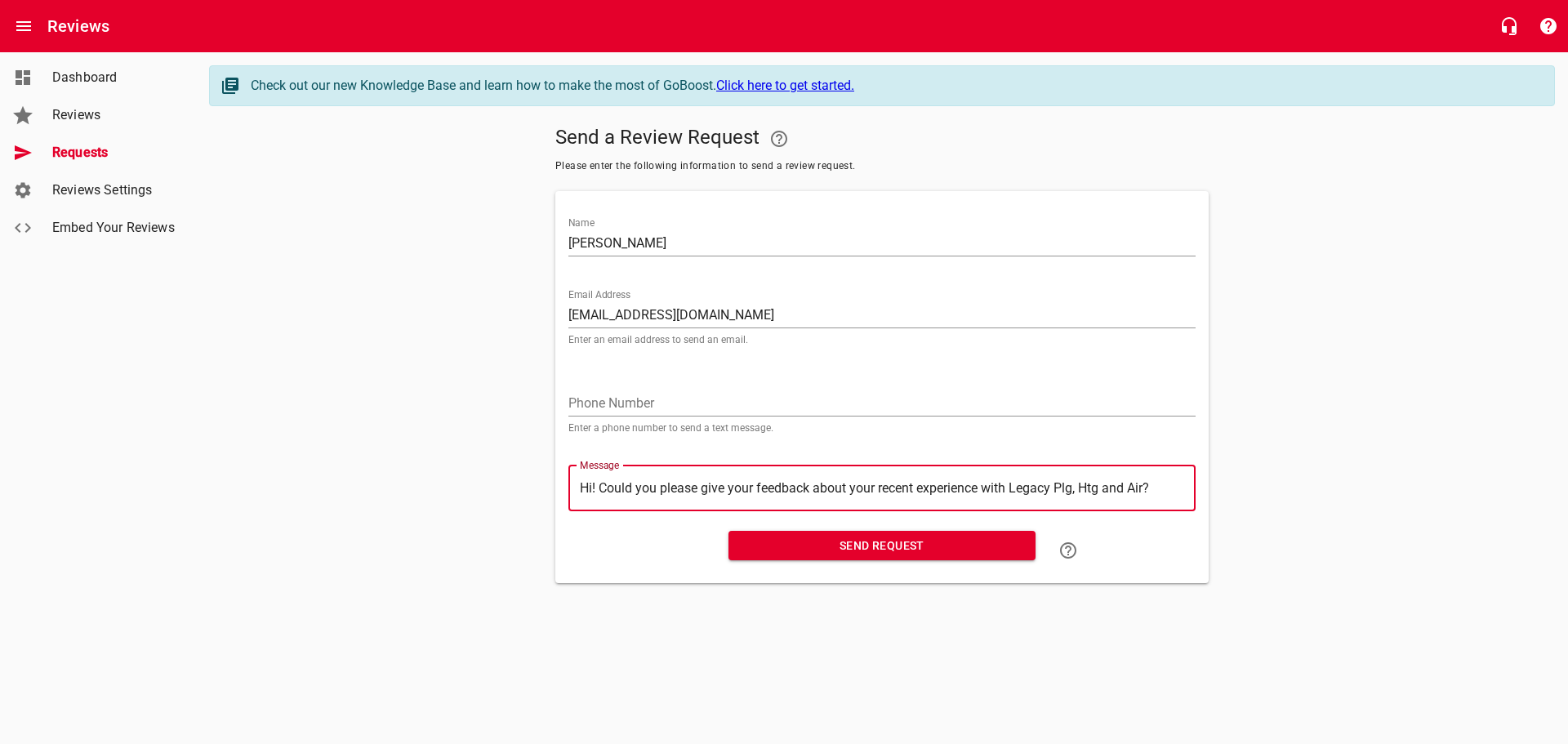
type textarea "Hi! Could you please give your feedback about your recent experience with Legac…"
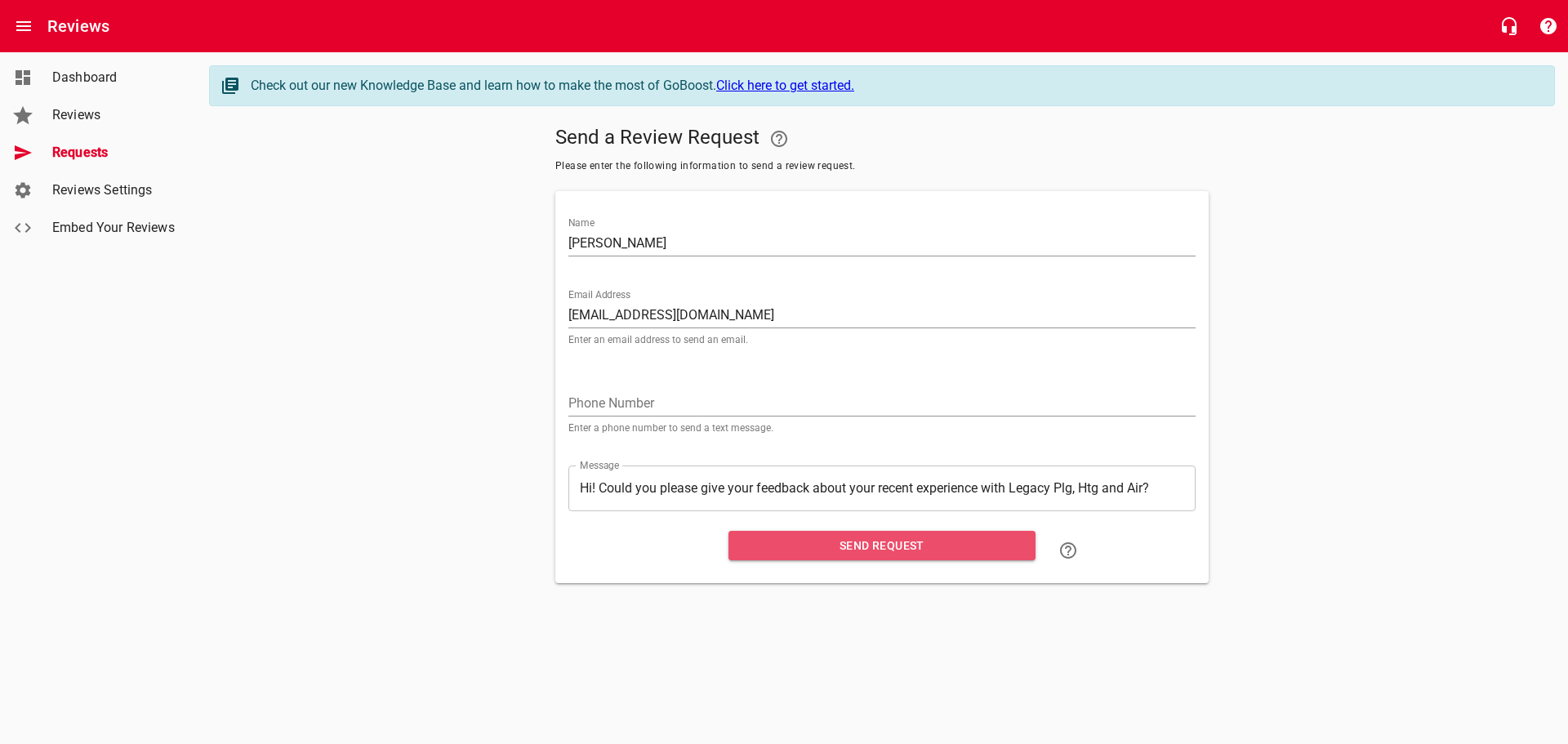
click at [869, 541] on span "Send Request" at bounding box center [882, 546] width 281 height 20
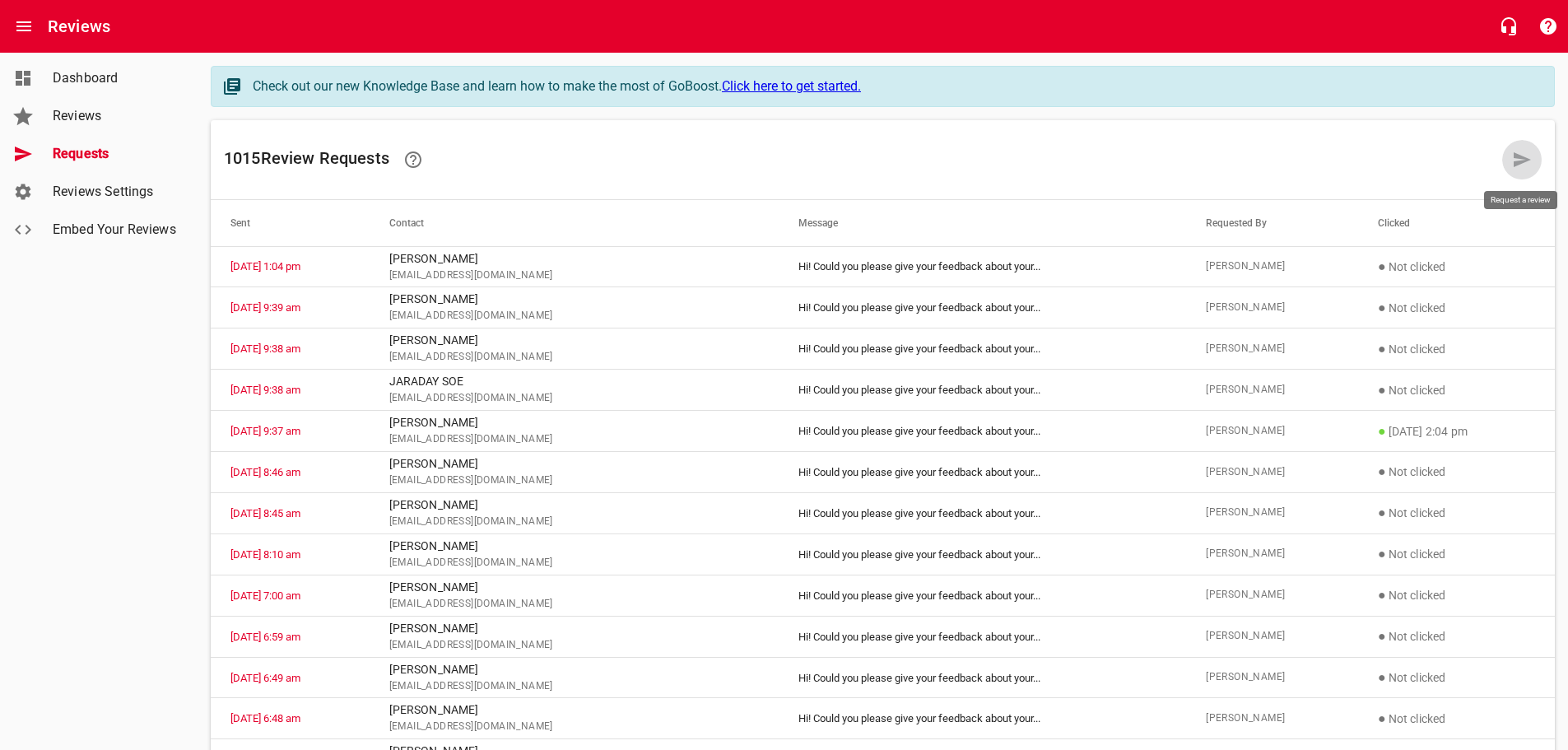
click at [1520, 156] on icon at bounding box center [1522, 159] width 18 height 15
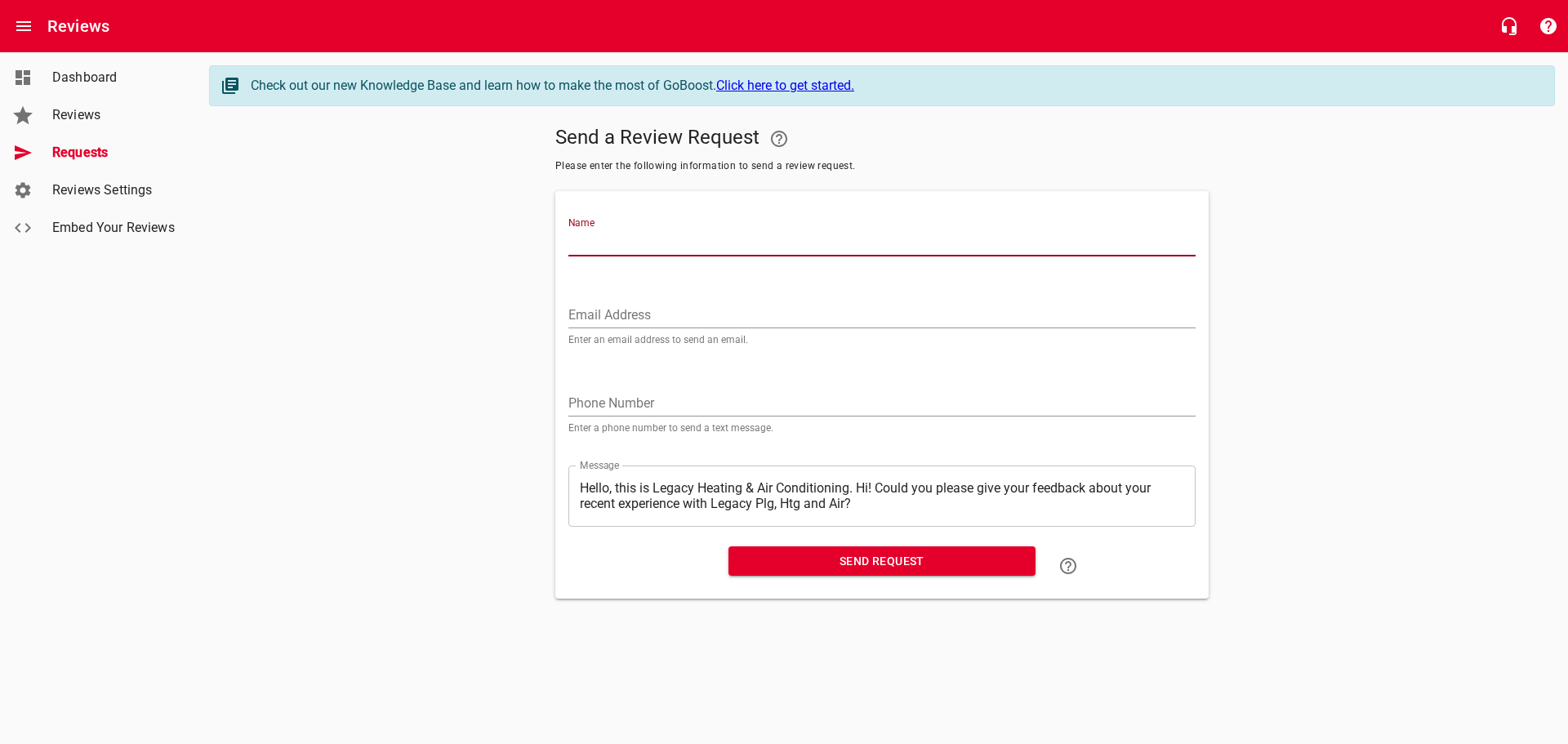
click at [586, 232] on input "Name" at bounding box center [881, 243] width 627 height 26
type input "[PERSON_NAME]"
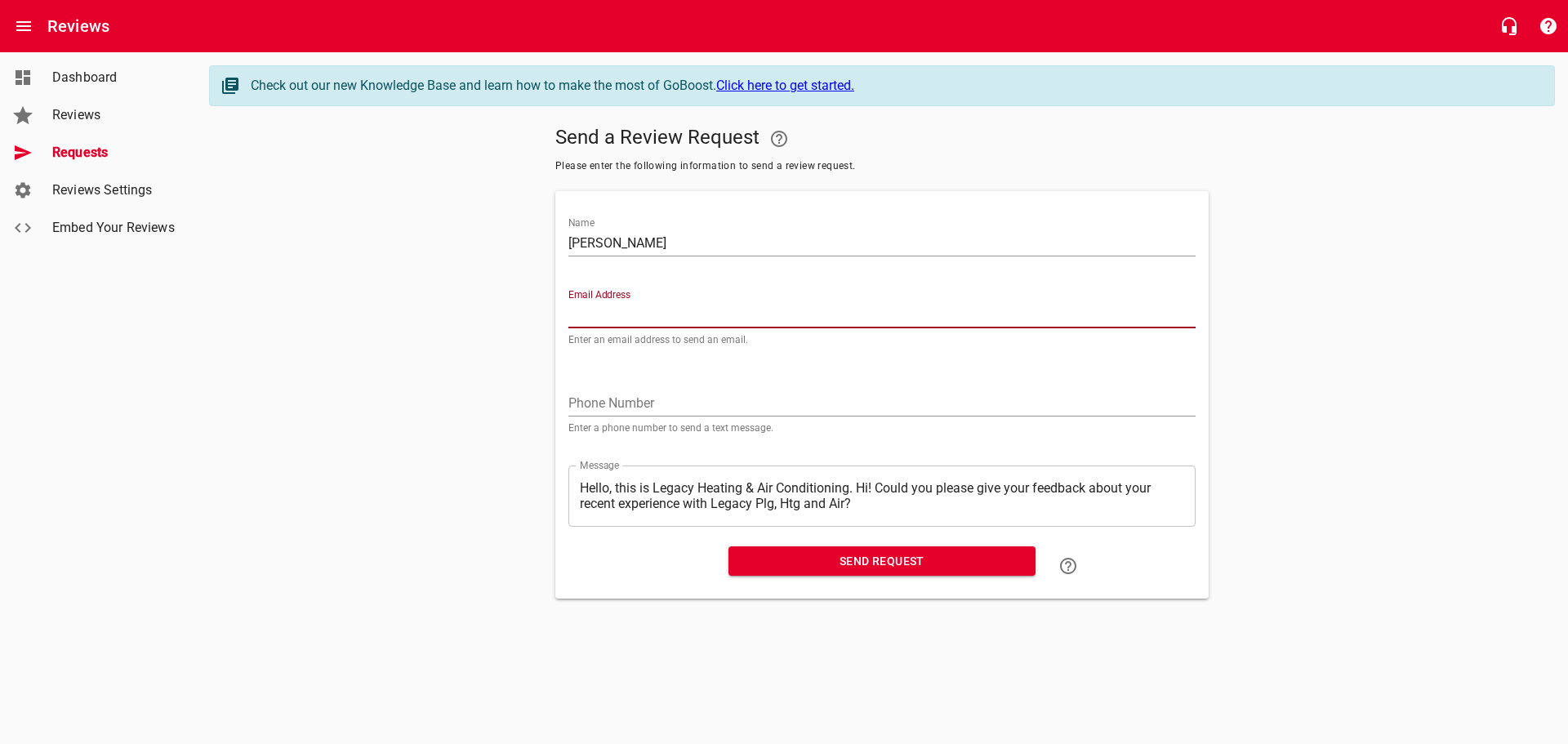
paste input "[EMAIL_ADDRESS][DOMAIN_NAME]"
type input "[EMAIL_ADDRESS][DOMAIN_NAME]"
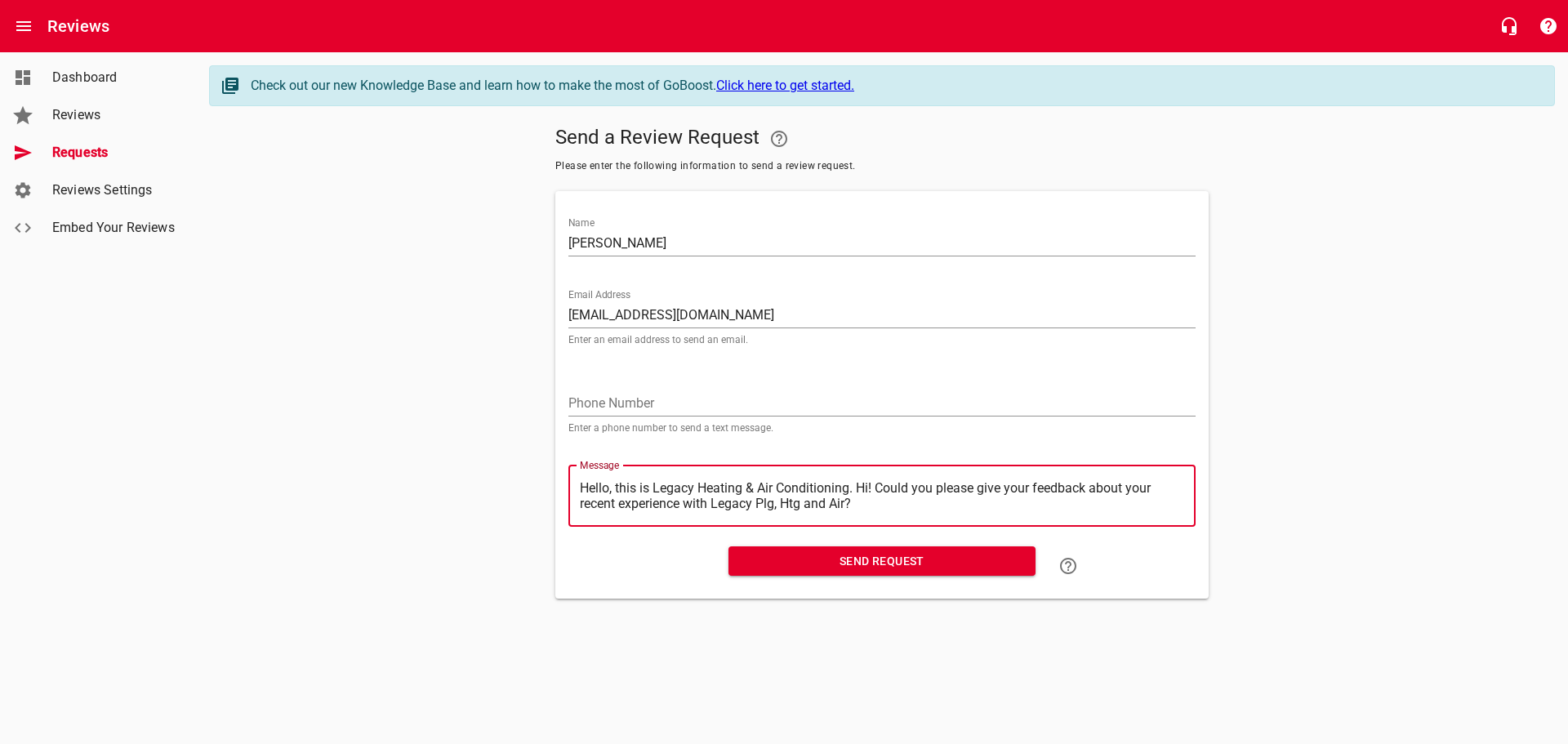
click at [857, 489] on textarea "Hello, this is Legacy Heating & Air Conditioning. Hi! Could you please give you…" at bounding box center [882, 496] width 605 height 31
type textarea "Hello, this is Legacy Heating & Air Conditioning.Hi! Could you please give your…"
type textarea "Hello, this is Legacy Heating & Air ConditioningHi! Could you please give your …"
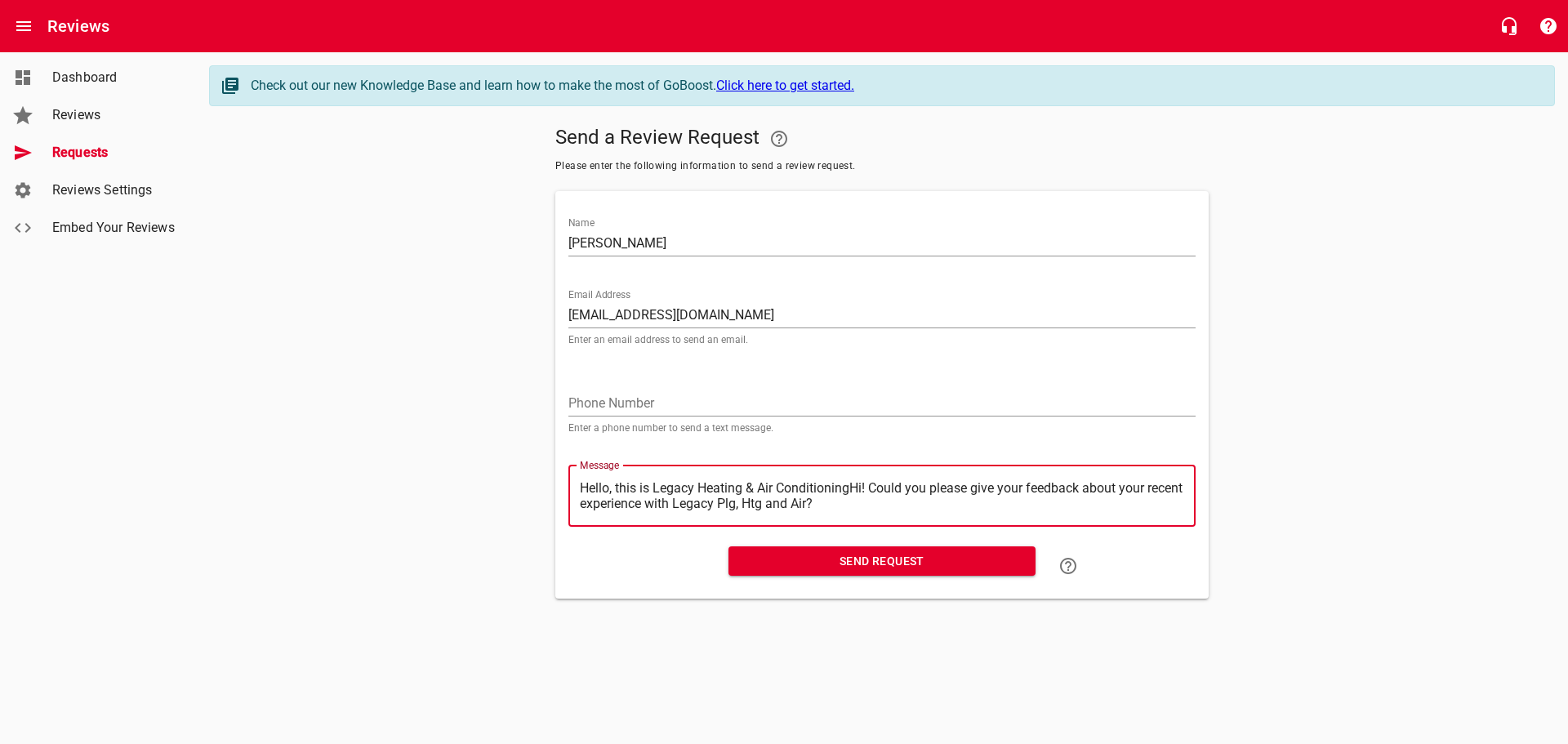
type textarea "Hello, this is Legacy Heating & Air ConditioninHi! Could you please give your f…"
type textarea "Hello, this is Legacy Heating & Air ConditioniHi! Could you please give your fe…"
type textarea "Hello, this is Legacy Heating & Air ConditionHi! Could you please give your fee…"
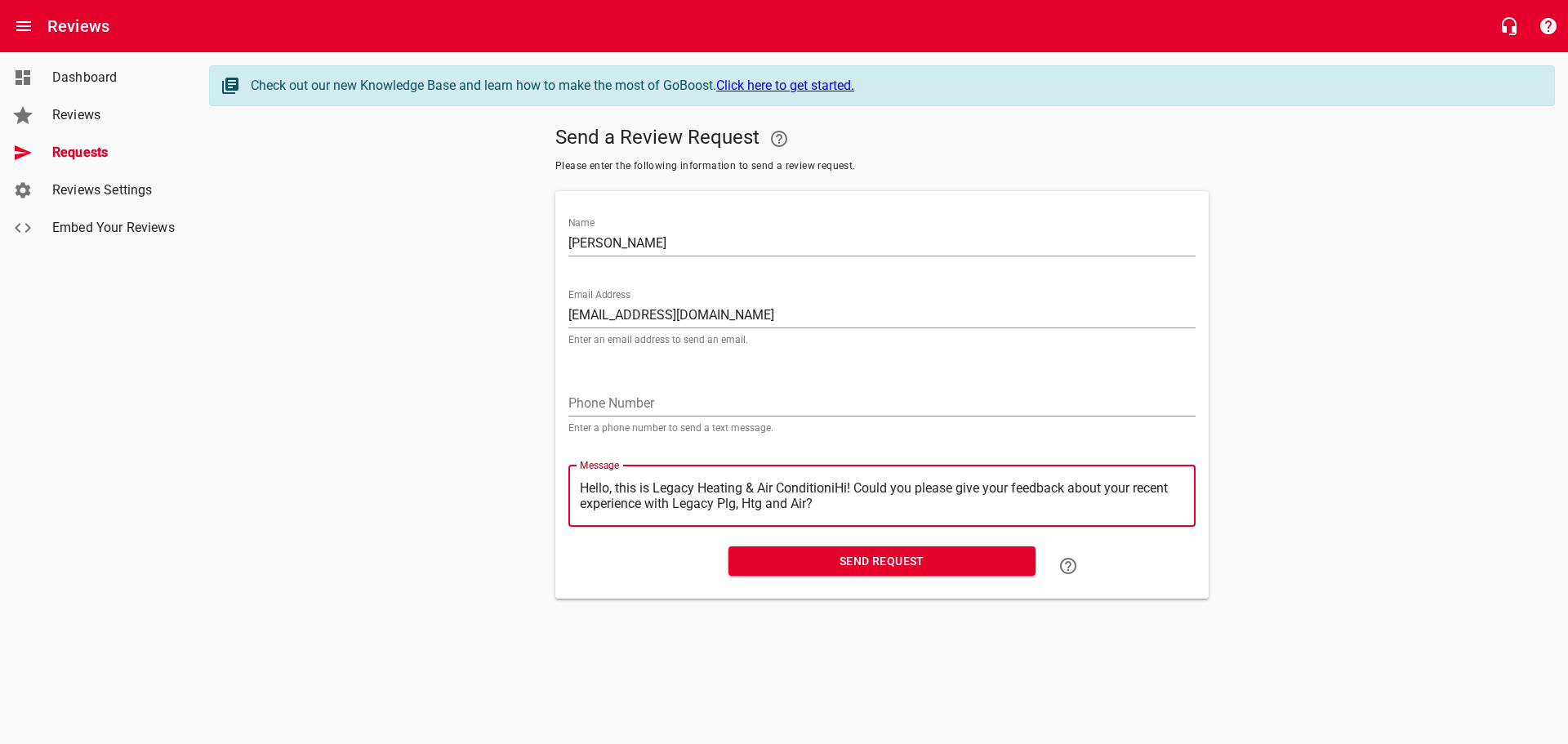
type textarea "Hello, this is Legacy Heating & Air ConditionHi! Could you please give your fee…"
type textarea "Hello, this is Legacy Heating & Air ConditioHi! Could you please give your feed…"
type textarea "Hello, this is Legacy Heating & Air ConditiHi! Could you please give your feedb…"
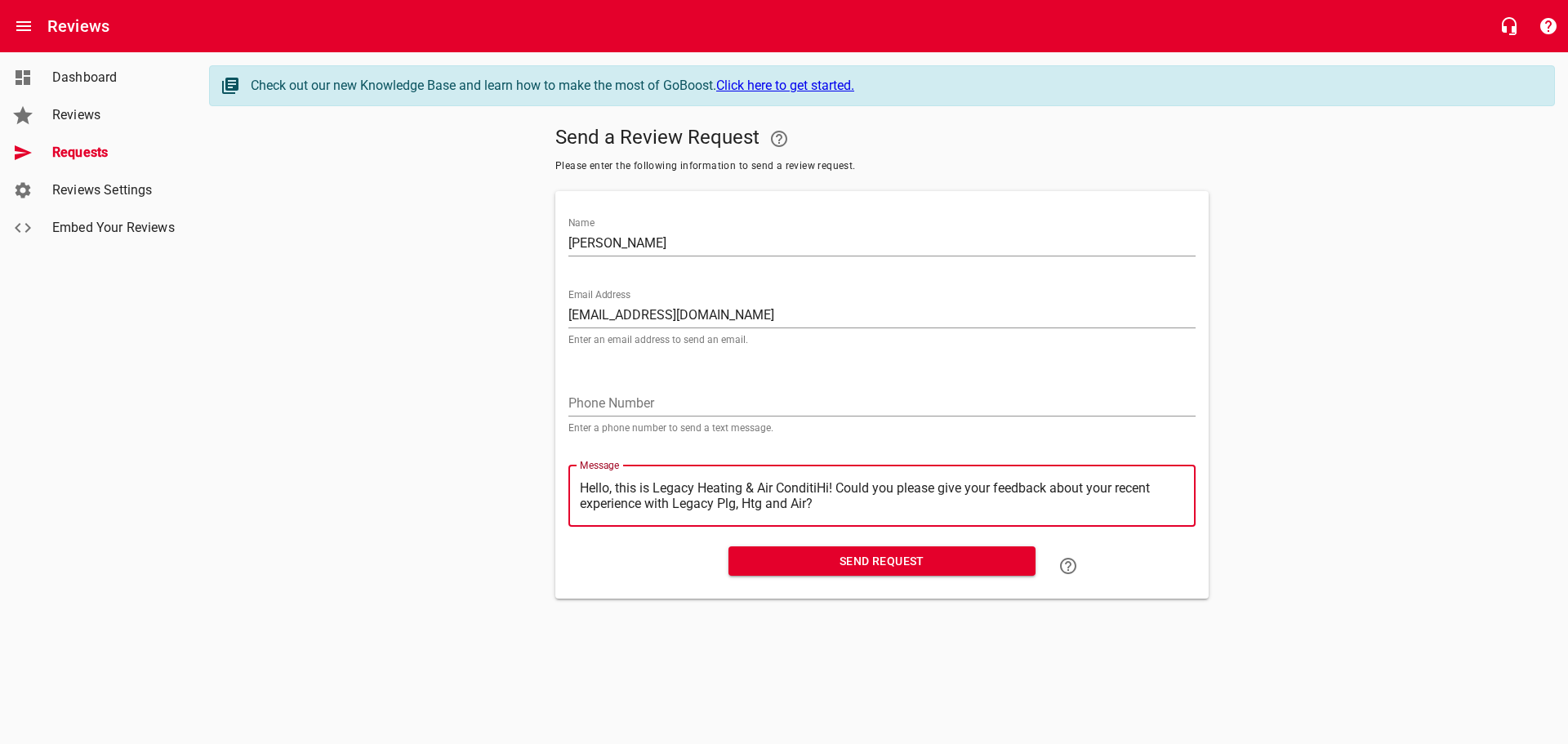
type textarea "Hello, this is Legacy Heating & Air ConditHi! Could you please give your feedba…"
type textarea "Hello, this is Legacy Heating & Air CondiHi! Could you please give your feedbac…"
type textarea "Hello, this is Legacy Heating & Air CondHi! Could you please give your feedback…"
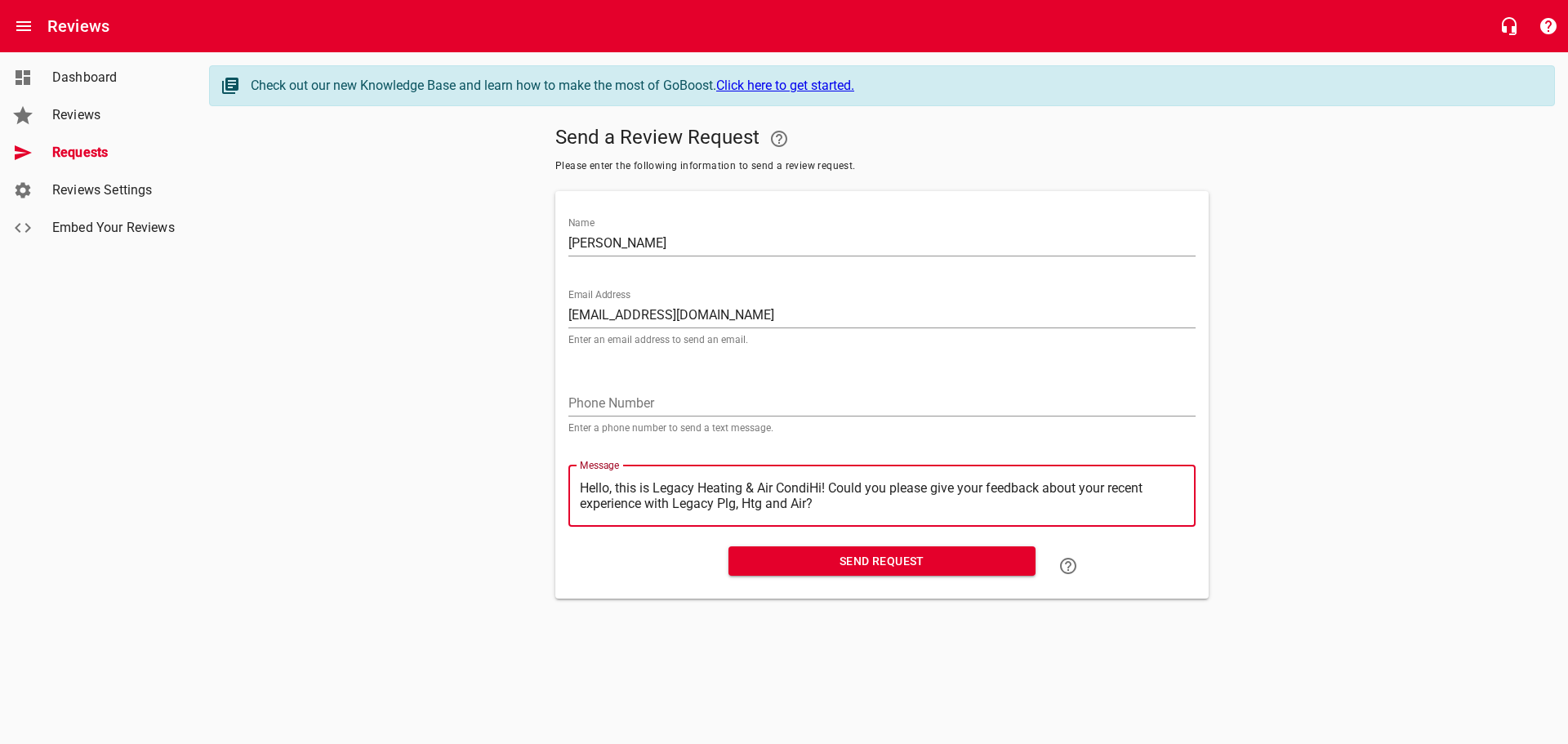
type textarea "Hello, this is Legacy Heating & Air CondHi! Could you please give your feedback…"
type textarea "Hello, this is Legacy Heating & Air ConHi! Could you please give your feedback …"
type textarea "Hello, this is Legacy Heating & Air CoHi! Could you please give your feedback a…"
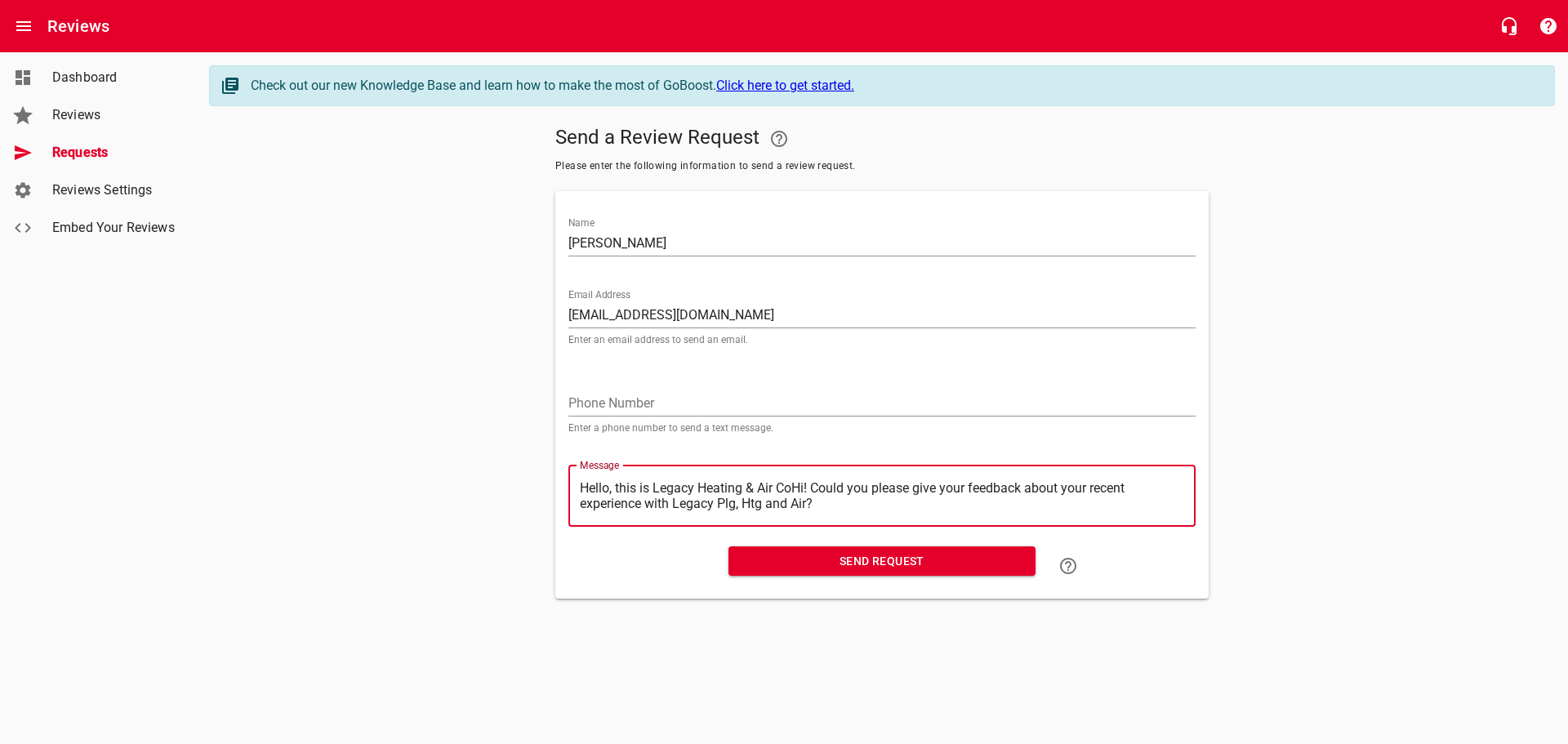
type textarea "Hello, this is Legacy Heating & Air CHi! Could you please give your feedback ab…"
type textarea "Hello, this is Legacy Heating & Air Hi! Could you please give your feedback abo…"
type textarea "Hello, this is Legacy Heating & AirHi! Could you please give your feedback abou…"
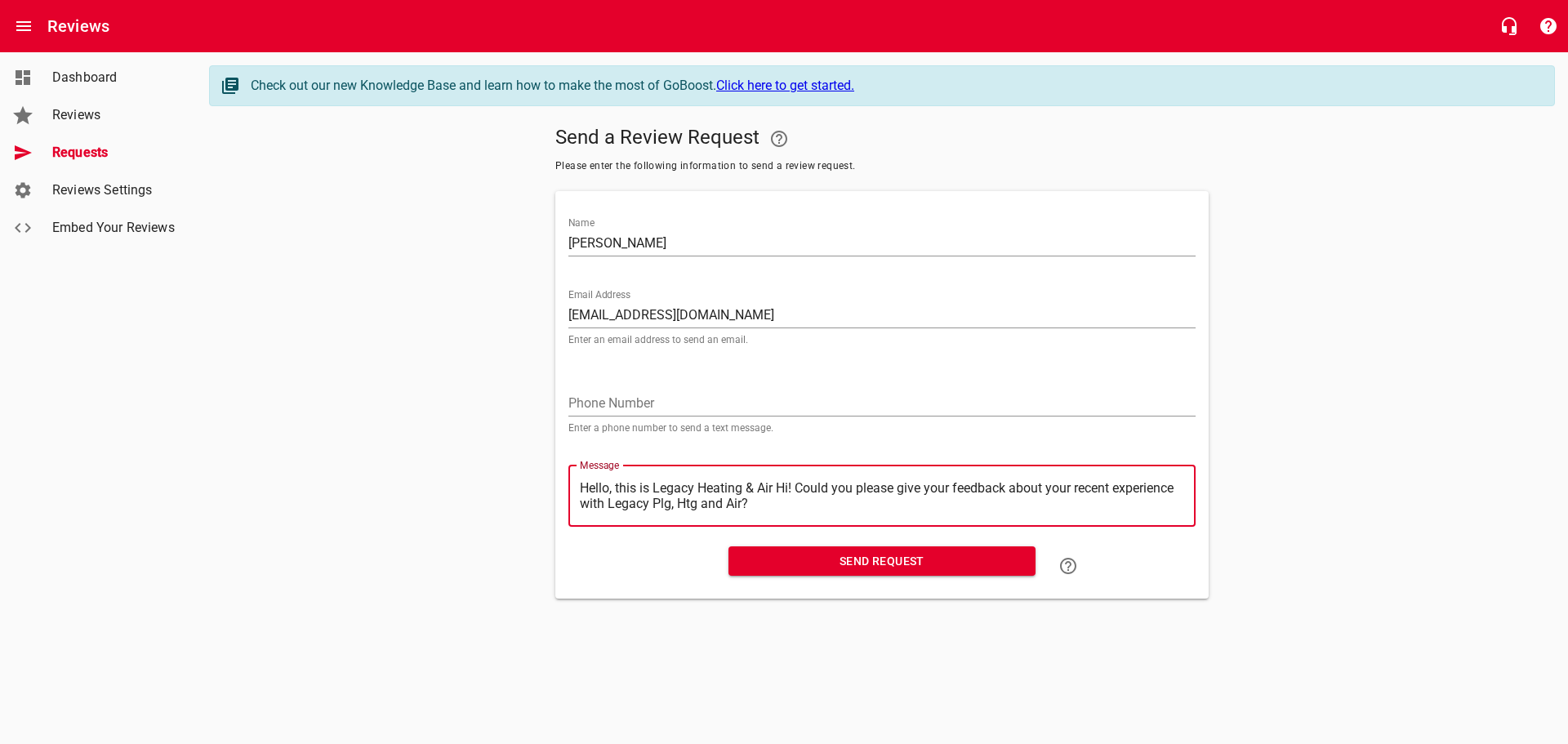
type textarea "Hello, this is Legacy Heating & AirHi! Could you please give your feedback abou…"
type textarea "Hello, this is Legacy Heating & AiHi! Could you please give your feedback about…"
type textarea "Hello, this is Legacy Heating & AHi! Could you please give your feedback about …"
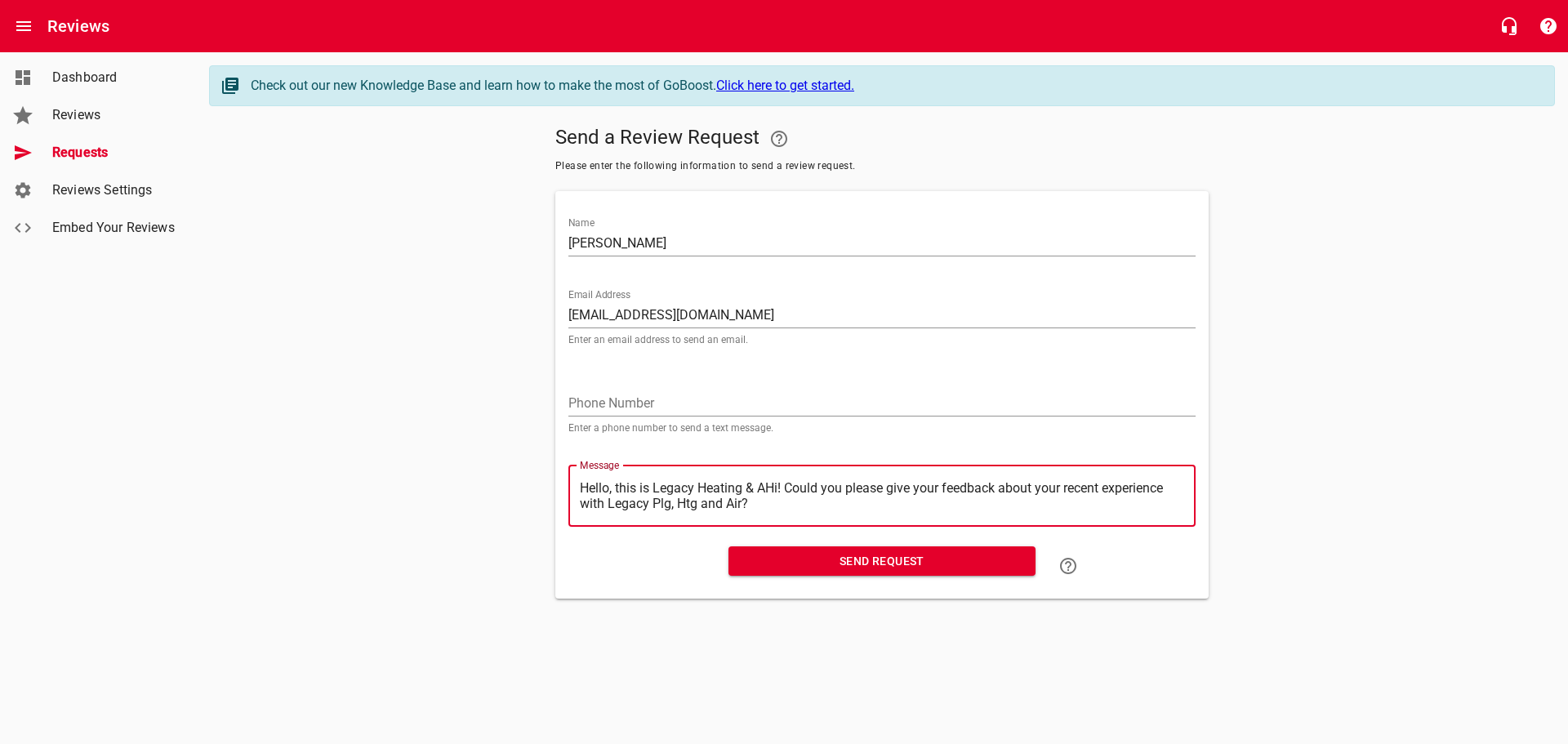
type textarea "Hello, this is Legacy Heating & Hi! Could you please give your feedback about y…"
type textarea "Hello, this is Legacy Heating &Hi! Could you please give your feedback about yo…"
type textarea "Hello, this is Legacy Heating Hi! Could you please give your feedback about you…"
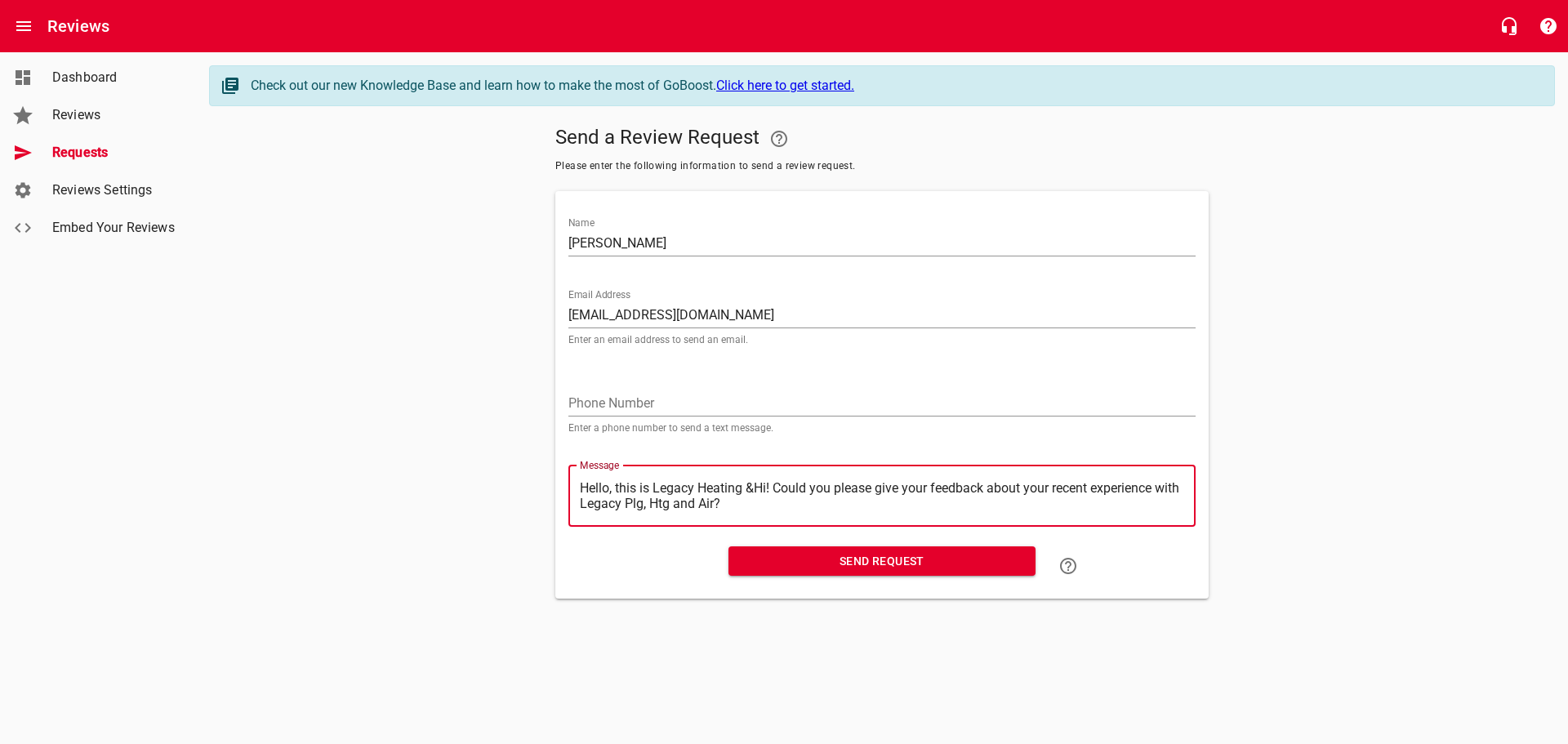
type textarea "Hello, this is Legacy Heating Hi! Could you please give your feedback about you…"
type textarea "Hello, this is Legacy HeatingHi! Could you please give your feedback about your…"
type textarea "Hello, this is Legacy HeatinHi! Could you please give your feedback about your …"
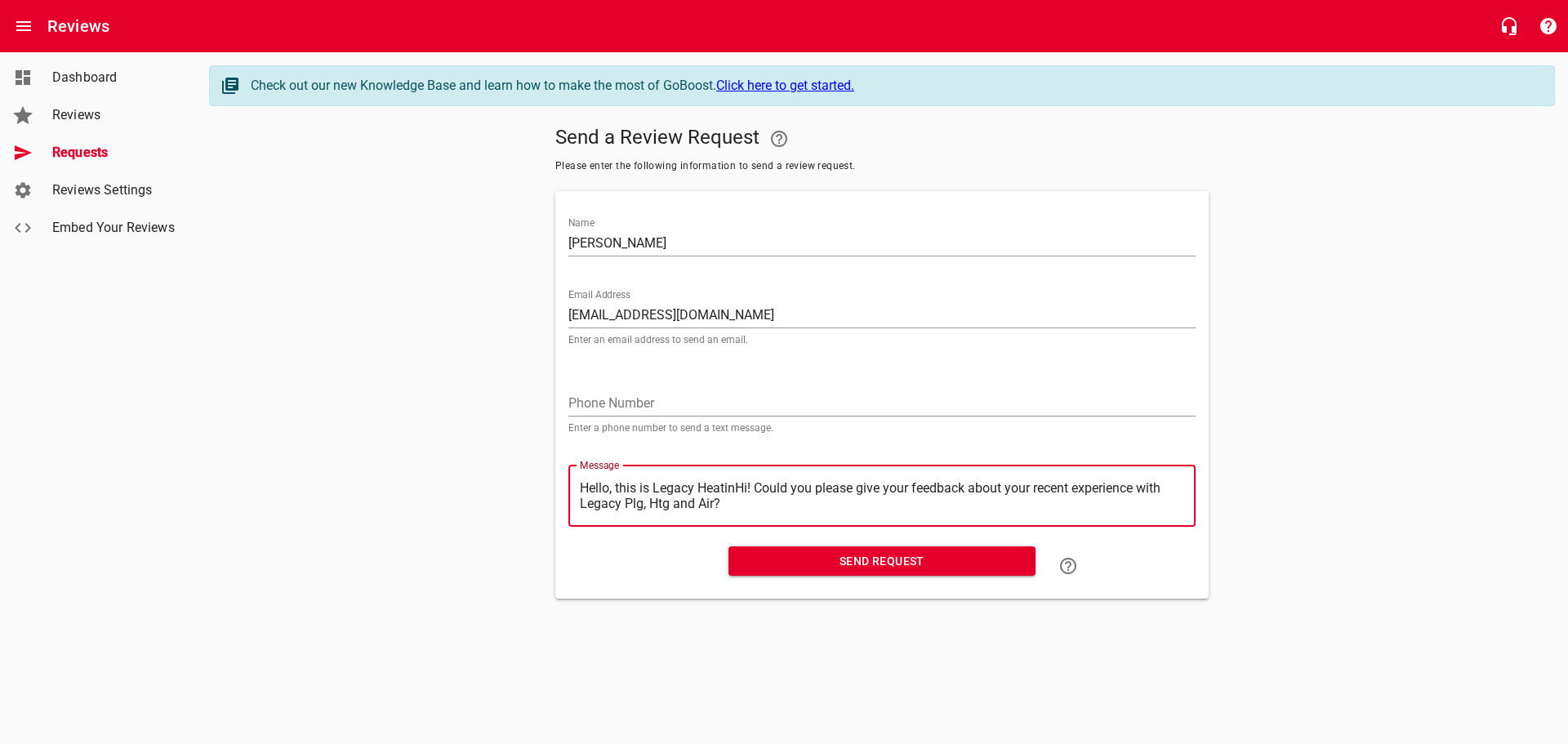
type textarea "Hello, this is Legacy HeatiHi! Could you please give your feedback about your r…"
type textarea "Hello, this is Legacy HeatHi! Could you please give your feedback about your re…"
type textarea "Hello, this is Legacy HeaHi! Could you please give your feedback about your rec…"
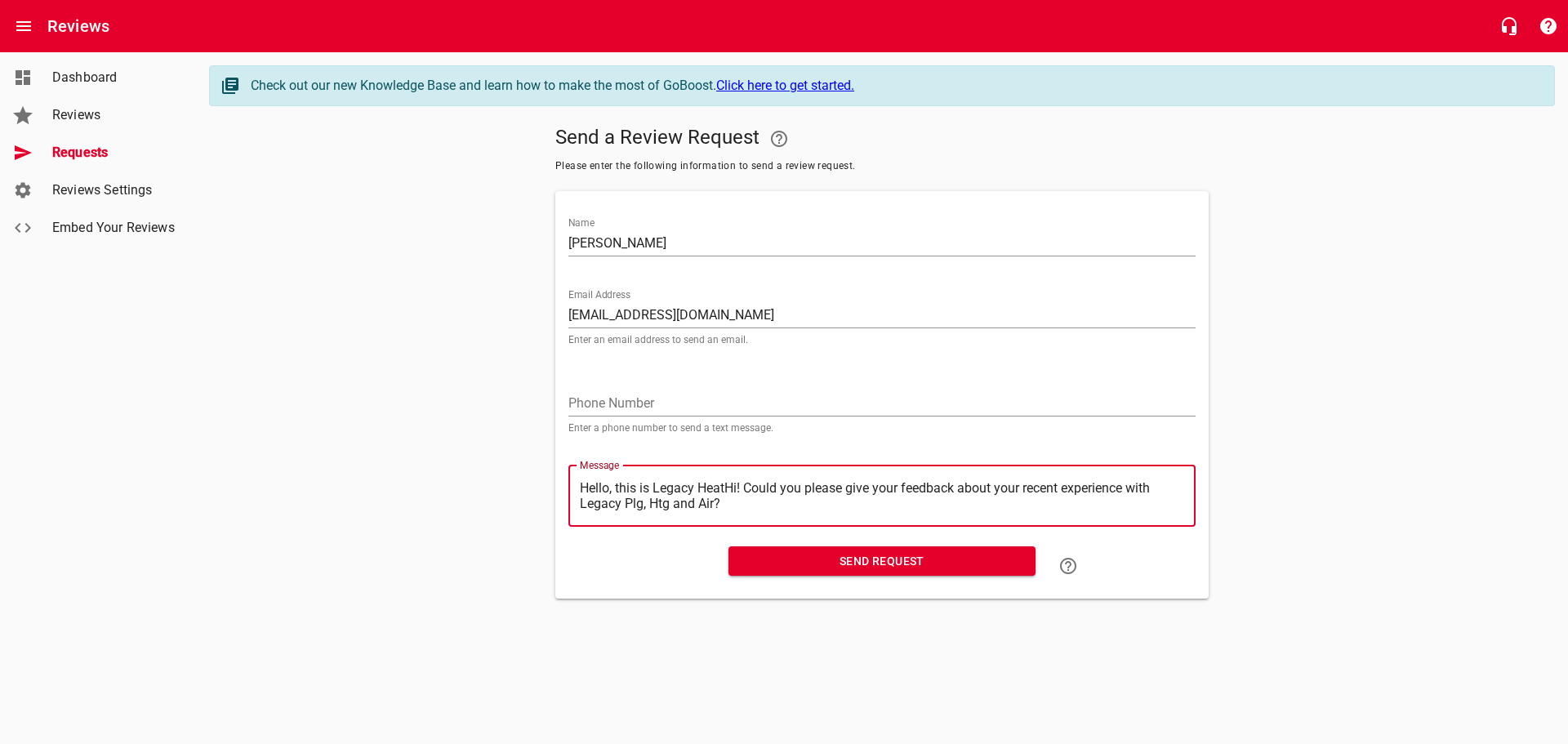
type textarea "Hello, this is Legacy HeaHi! Could you please give your feedback about your rec…"
type textarea "Hello, this is Legacy HeHi! Could you please give your feedback about your rece…"
type textarea "Hello, this is Legacy HHi! Could you please give your feedback about your recen…"
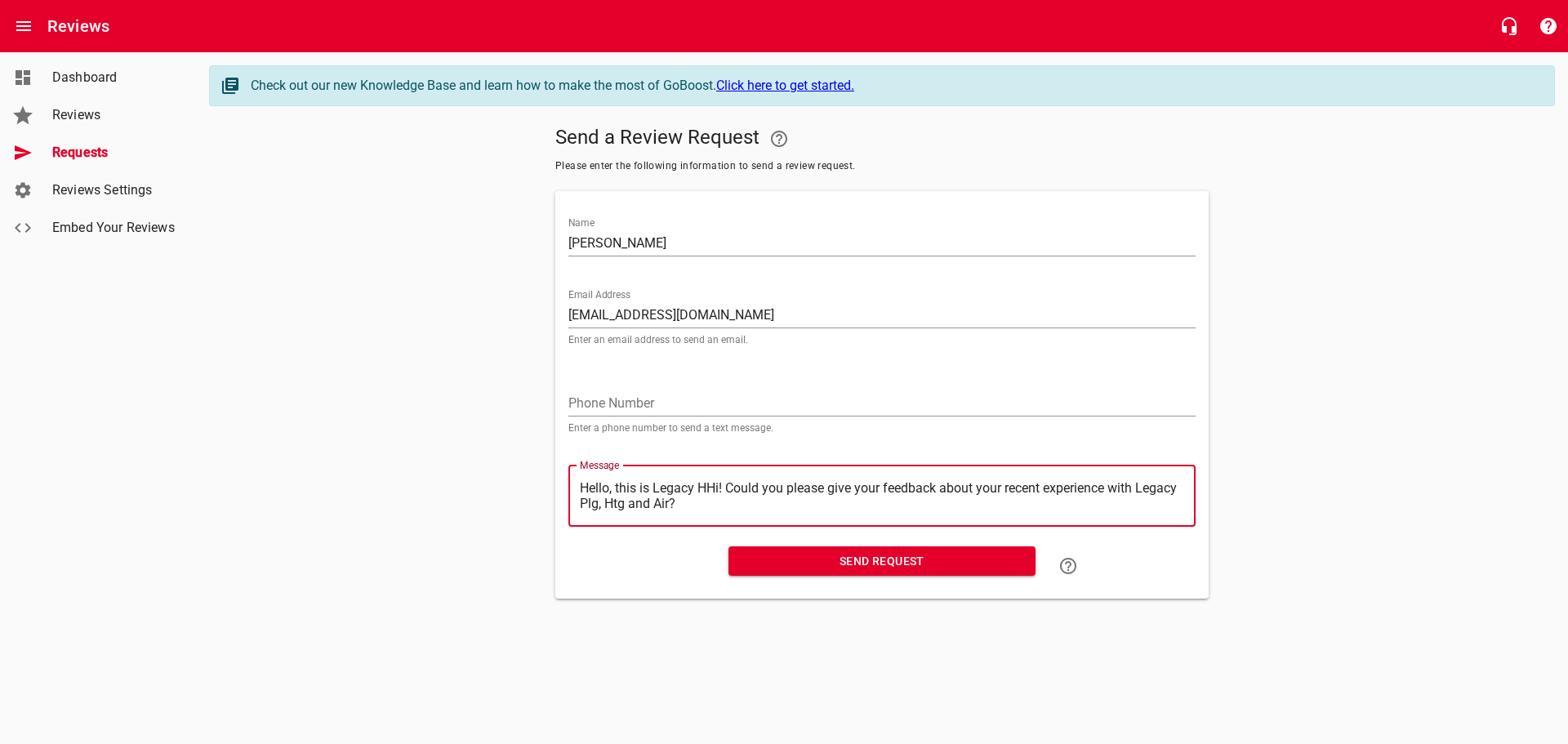
type textarea "Hello, this is Legacy Hi! Could you please give your feedback about your recent…"
type textarea "Hello, this is LegacyHi! Could you please give your feedback about your recent …"
type textarea "Hello, this is LegacHi! Could you please give your feedback about your recent e…"
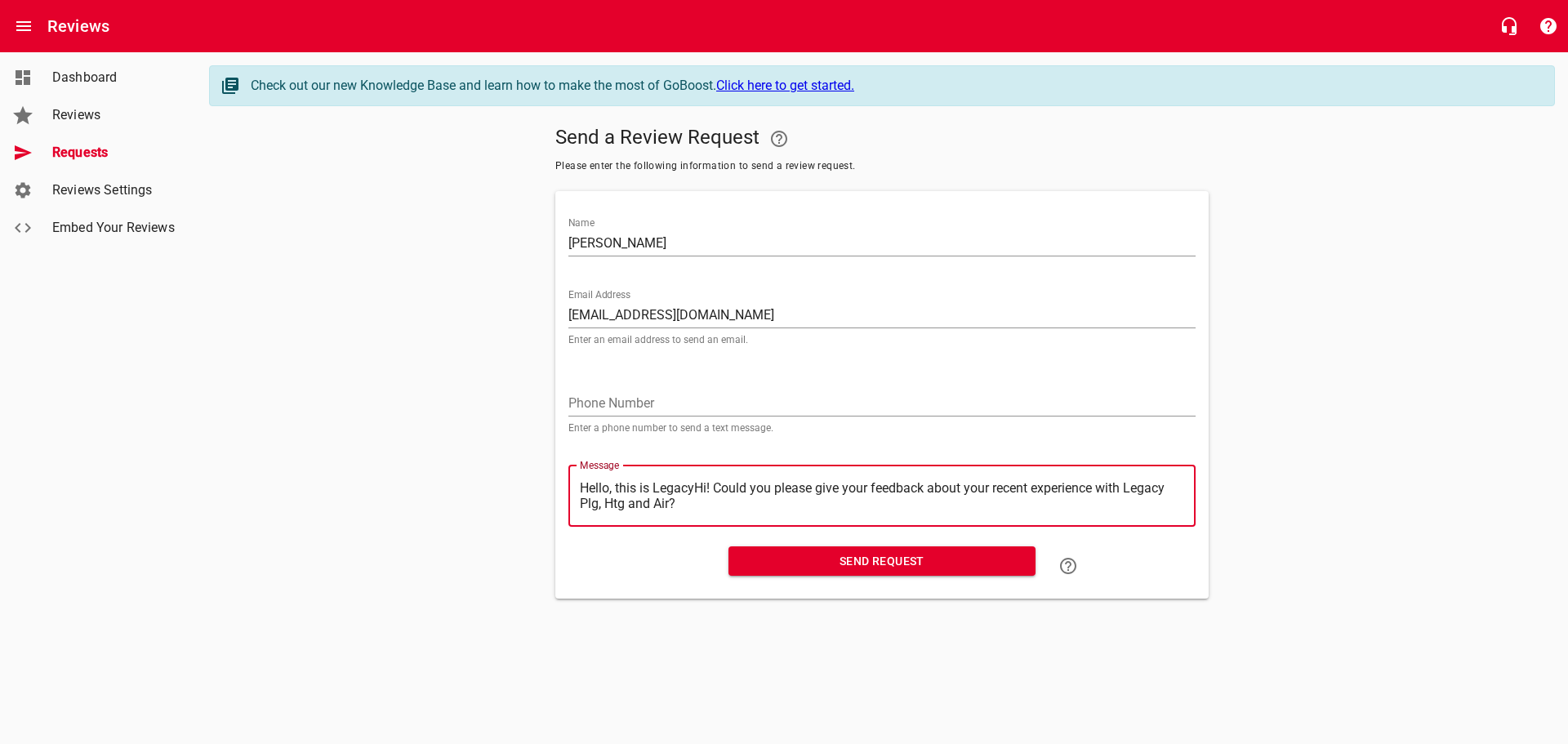
type textarea "Hello, this is LegacHi! Could you please give your feedback about your recent e…"
type textarea "Hello, this is LegaHi! Could you please give your feedback about your recent ex…"
type textarea "Hello, this is LegHi! Could you please give your feedback about your recent exp…"
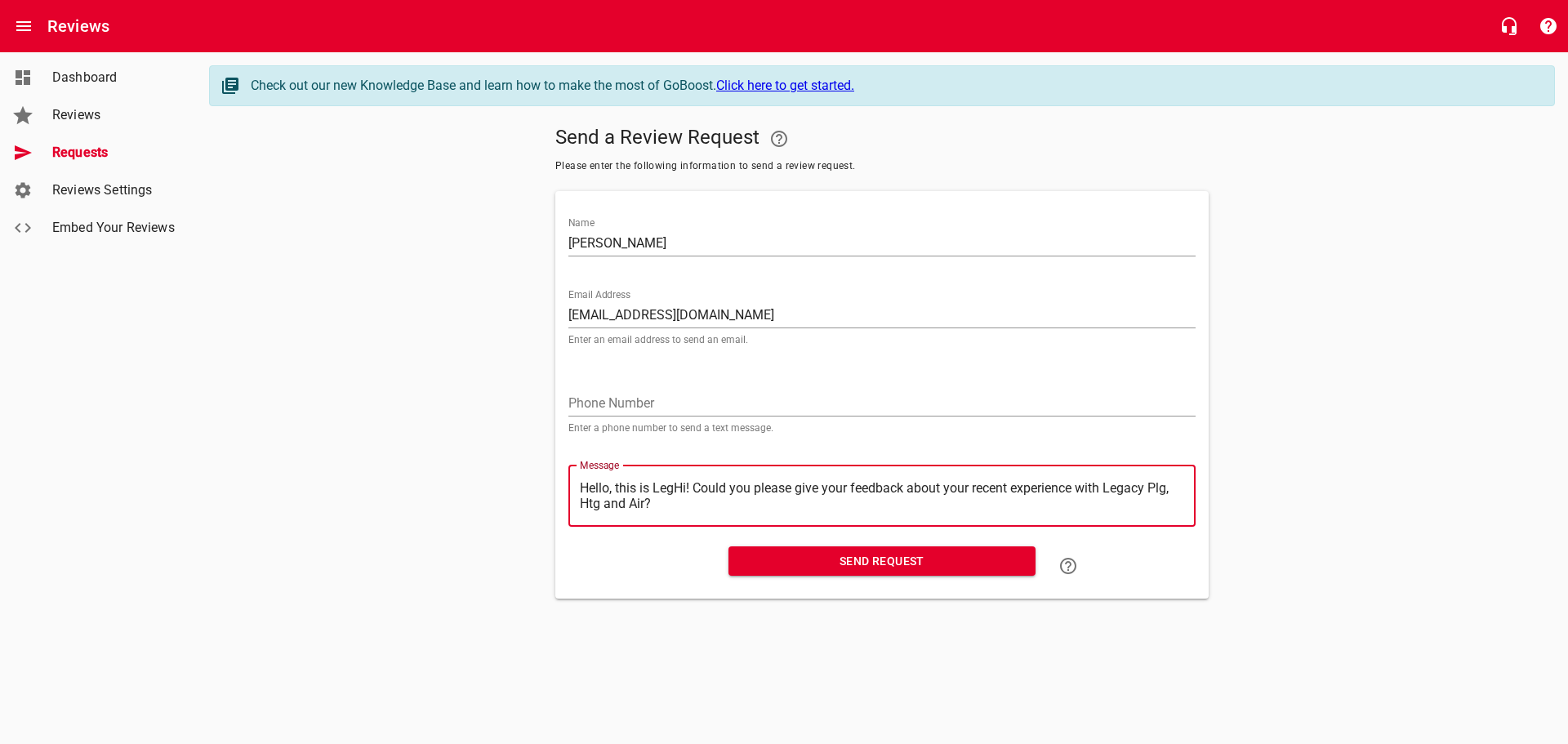
type textarea "Hello, this is LeHi! Could you please give your feedback about your recent expe…"
type textarea "Hello, this is LHi! Could you please give your feedback about your recent exper…"
type textarea "Hello, this is Hi! Could you please give your feedback about your recent experi…"
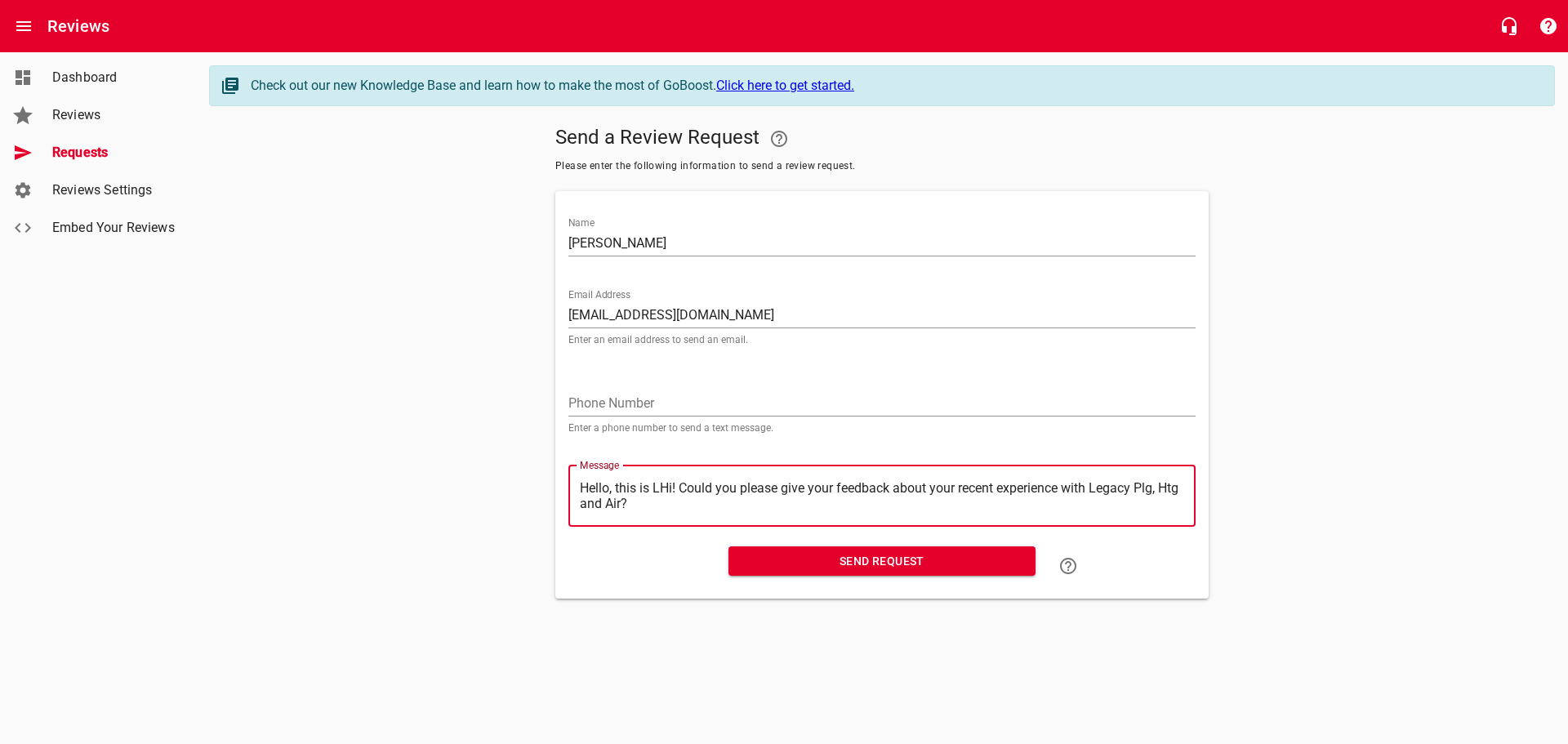
type textarea "Hello, this is Hi! Could you please give your feedback about your recent experi…"
type textarea "Hello, this isHi! Could you please give your feedback about your recent experie…"
type textarea "Hello, this iHi! Could you please give your feedback about your recent experien…"
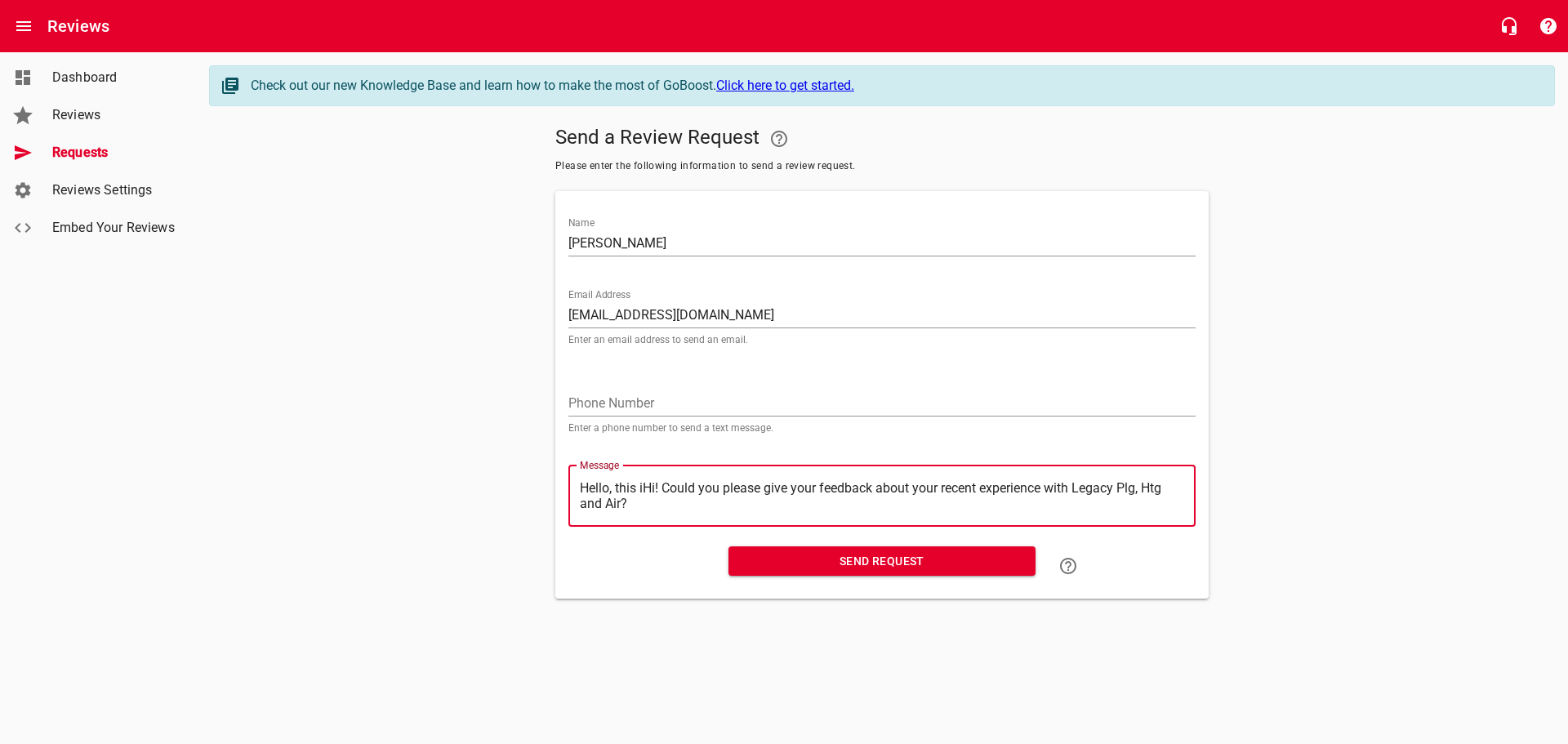
type textarea "Hello, this Hi! Could you please give your feedback about your recent experienc…"
type textarea "Hello, thisHi! Could you please give your feedback about your recent experience…"
type textarea "Hello, thiHi! Could you please give your feedback about your recent experience …"
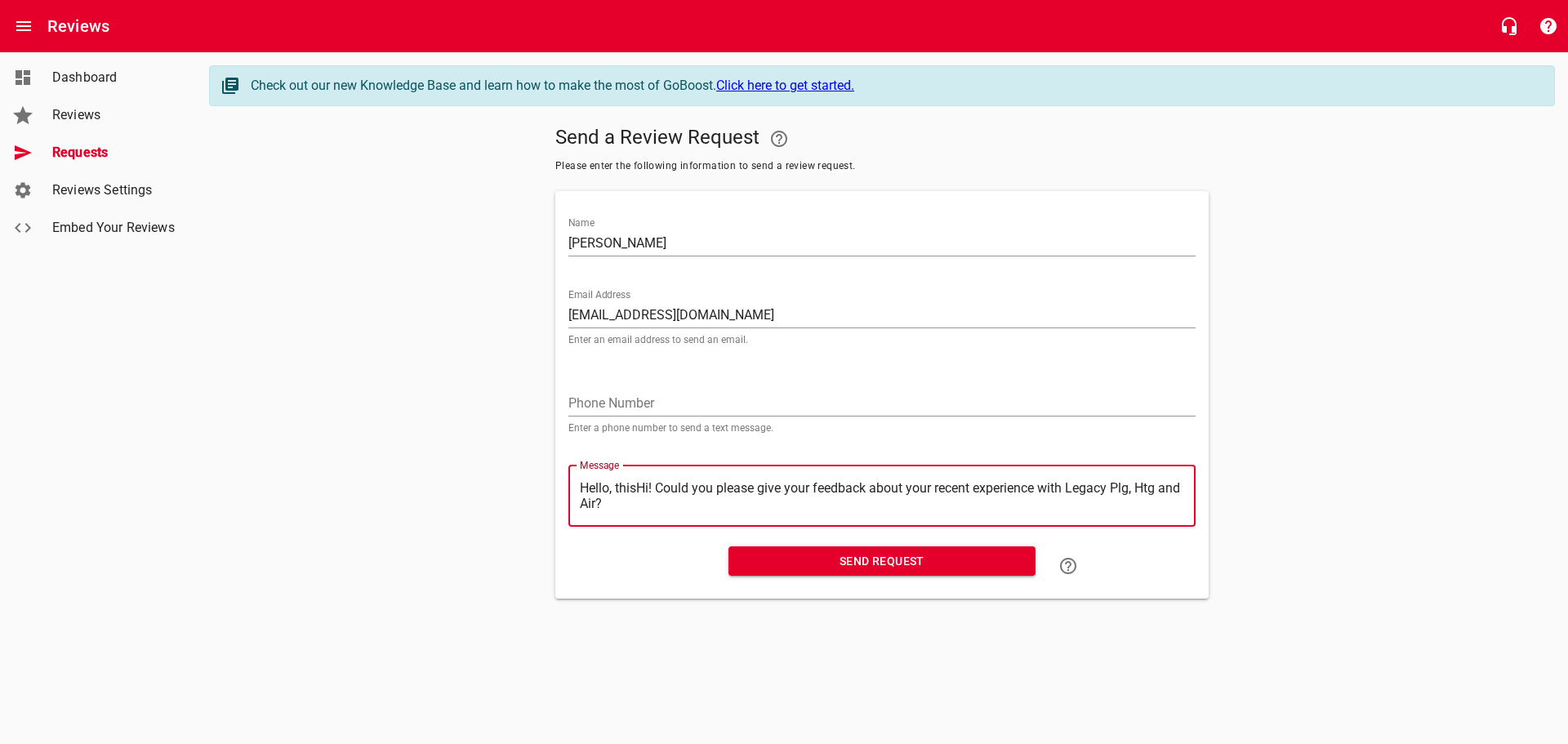
type textarea "Hello, thiHi! Could you please give your feedback about your recent experience …"
type textarea "Hello, thHi! Could you please give your feedback about your recent experience w…"
type textarea "Hello, tHi! Could you please give your feedback about your recent experience wi…"
type textarea "Hello, Hi! Could you please give your feedback about your recent experience wit…"
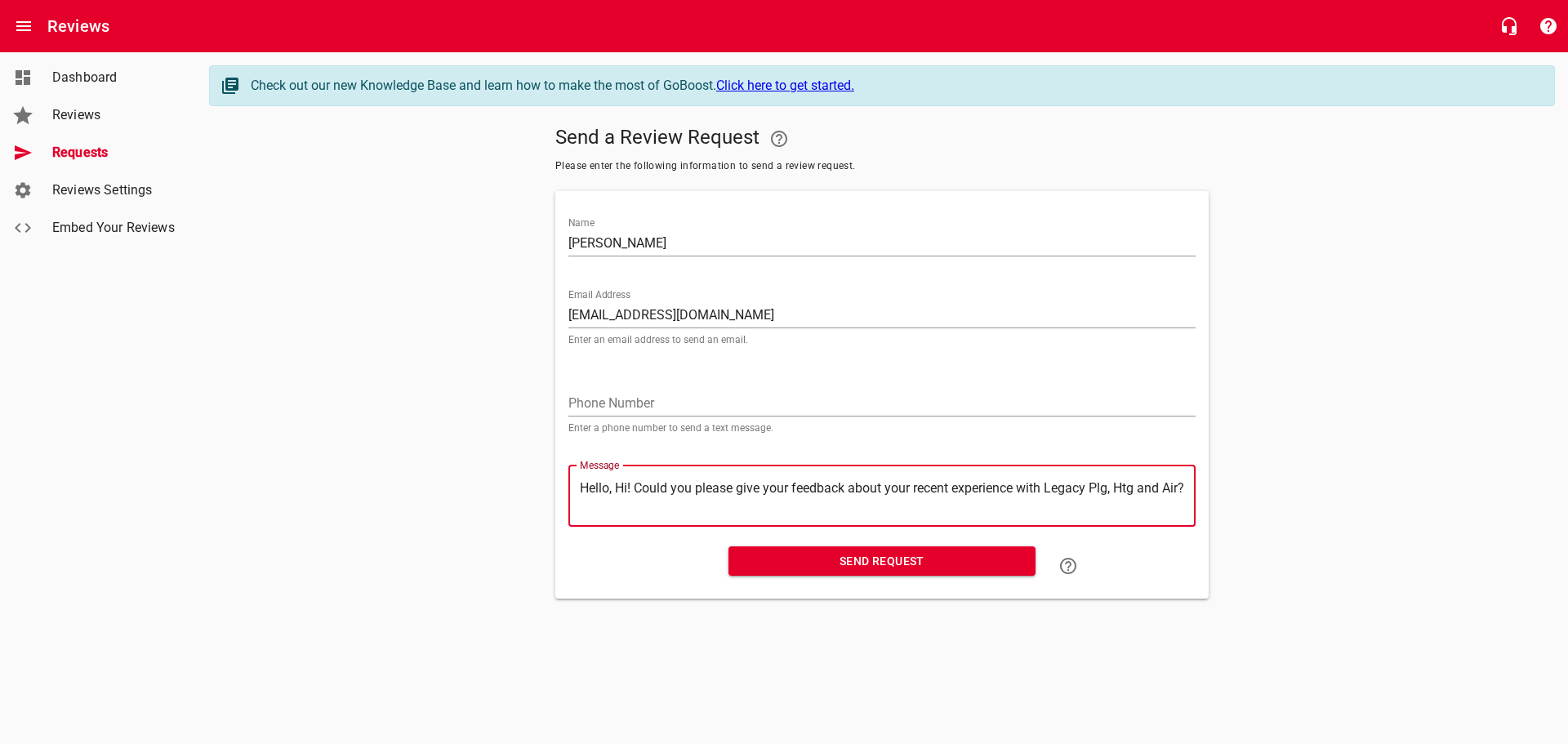
type textarea "Hello,Hi! Could you please give your feedback about your recent experience with…"
type textarea "HelloHi! Could you please give your feedback about your recent experience with …"
type textarea "HellHi! Could you please give your feedback about your recent experience with L…"
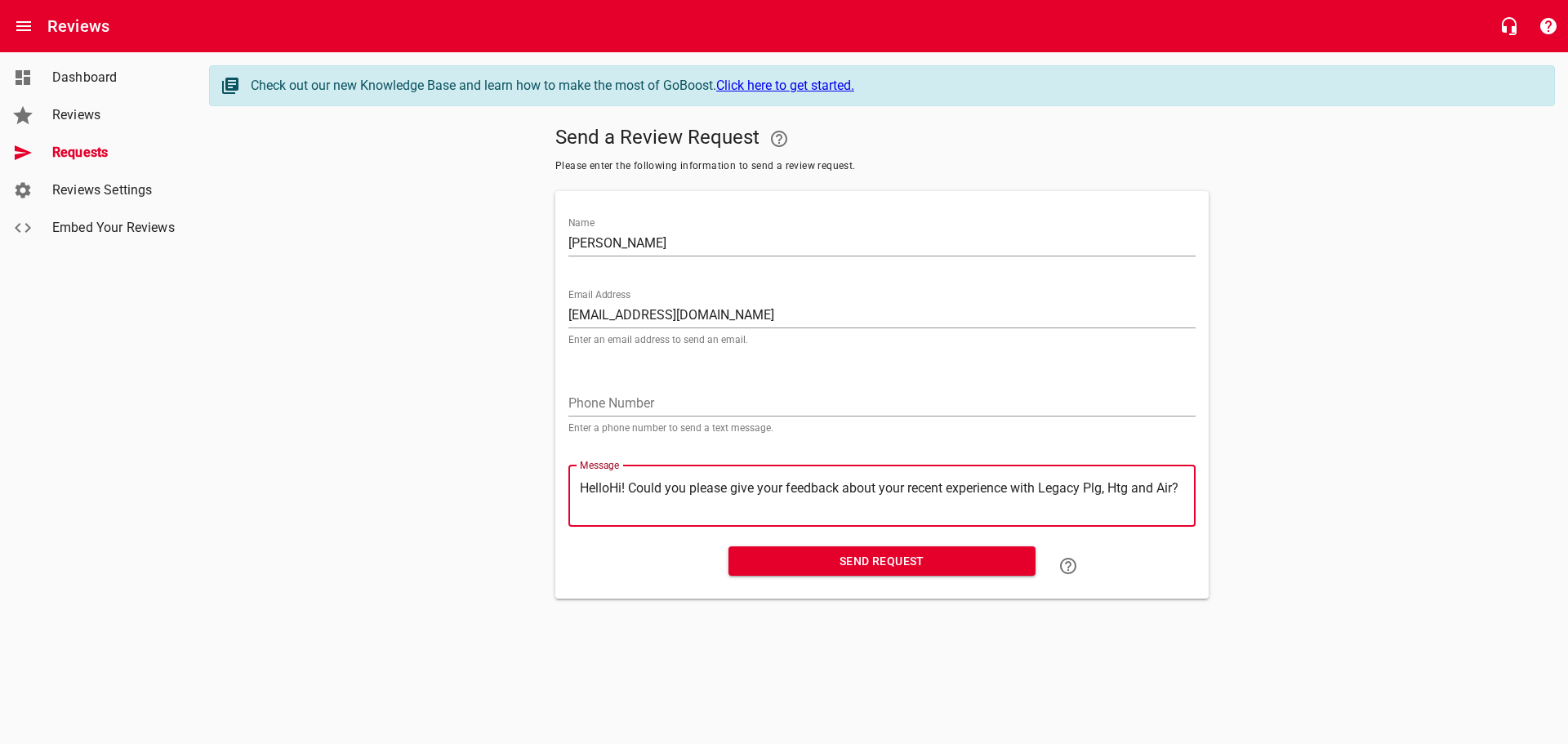
type textarea "HellHi! Could you please give your feedback about your recent experience with L…"
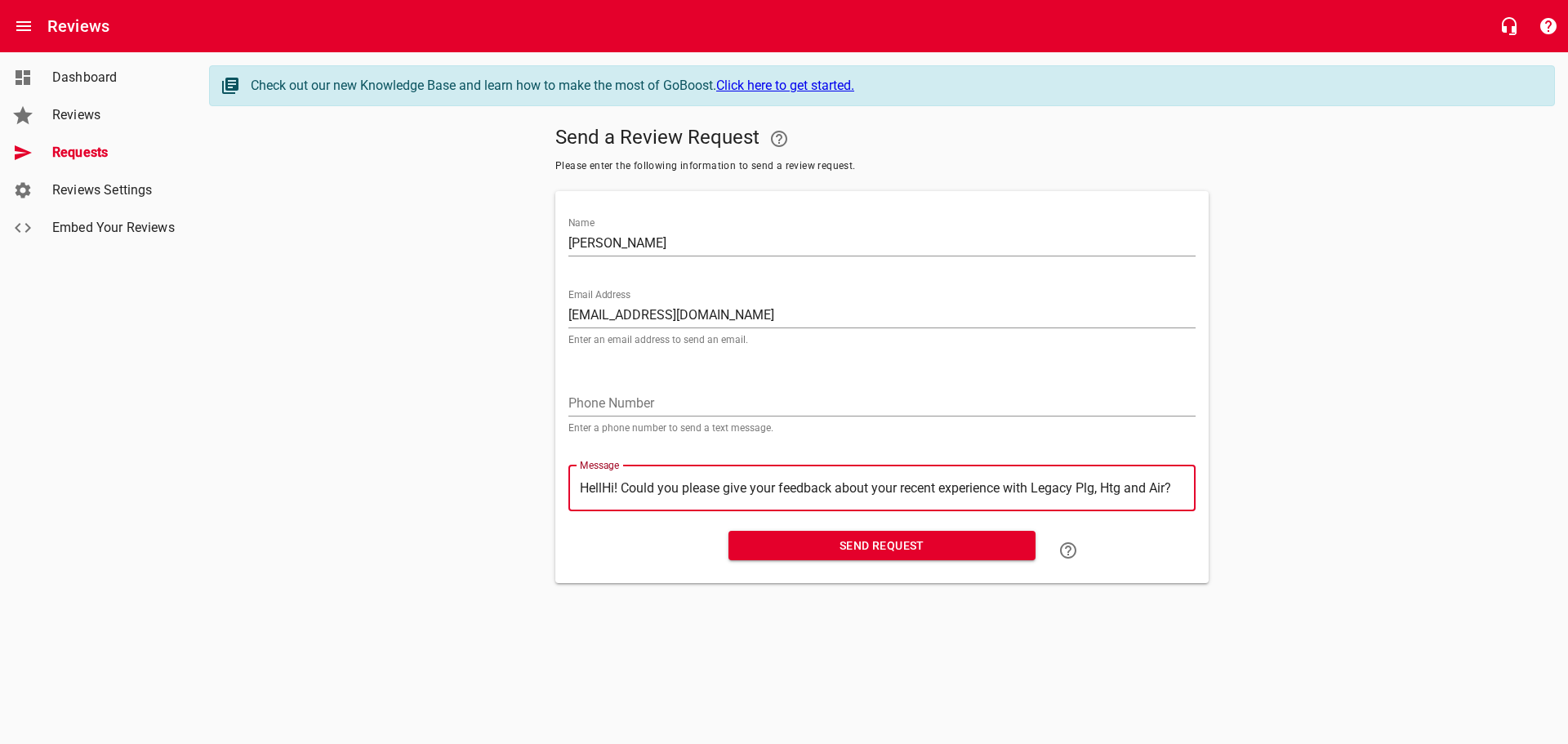
type textarea "HelHi! Could you please give your feedback about your recent experience with Le…"
type textarea "HeHi! Could you please give your feedback about your recent experience with Leg…"
type textarea "HHi! Could you please give your feedback about your recent experience with Lega…"
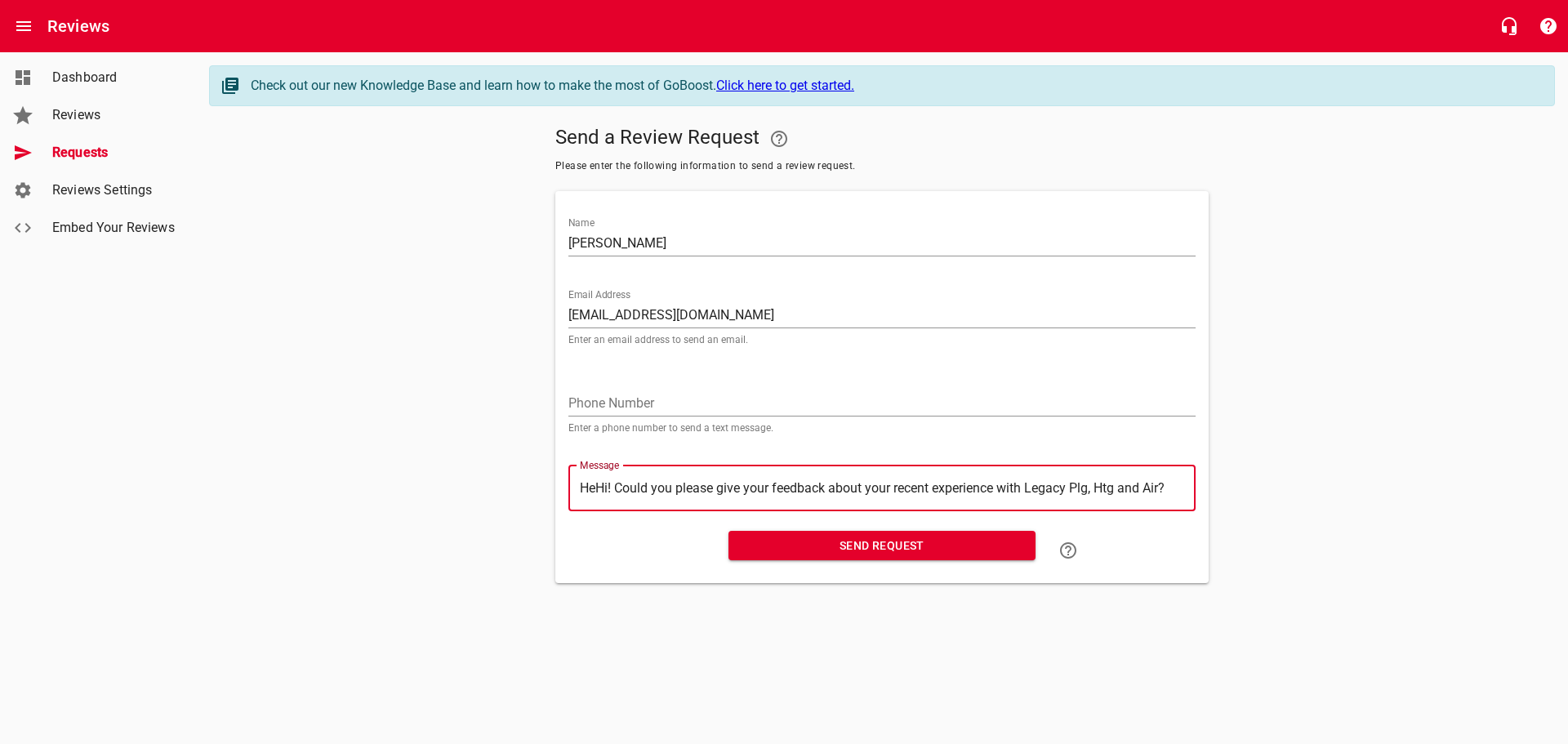
type textarea "HHi! Could you please give your feedback about your recent experience with Lega…"
click at [860, 553] on span "Send Request" at bounding box center [882, 546] width 281 height 20
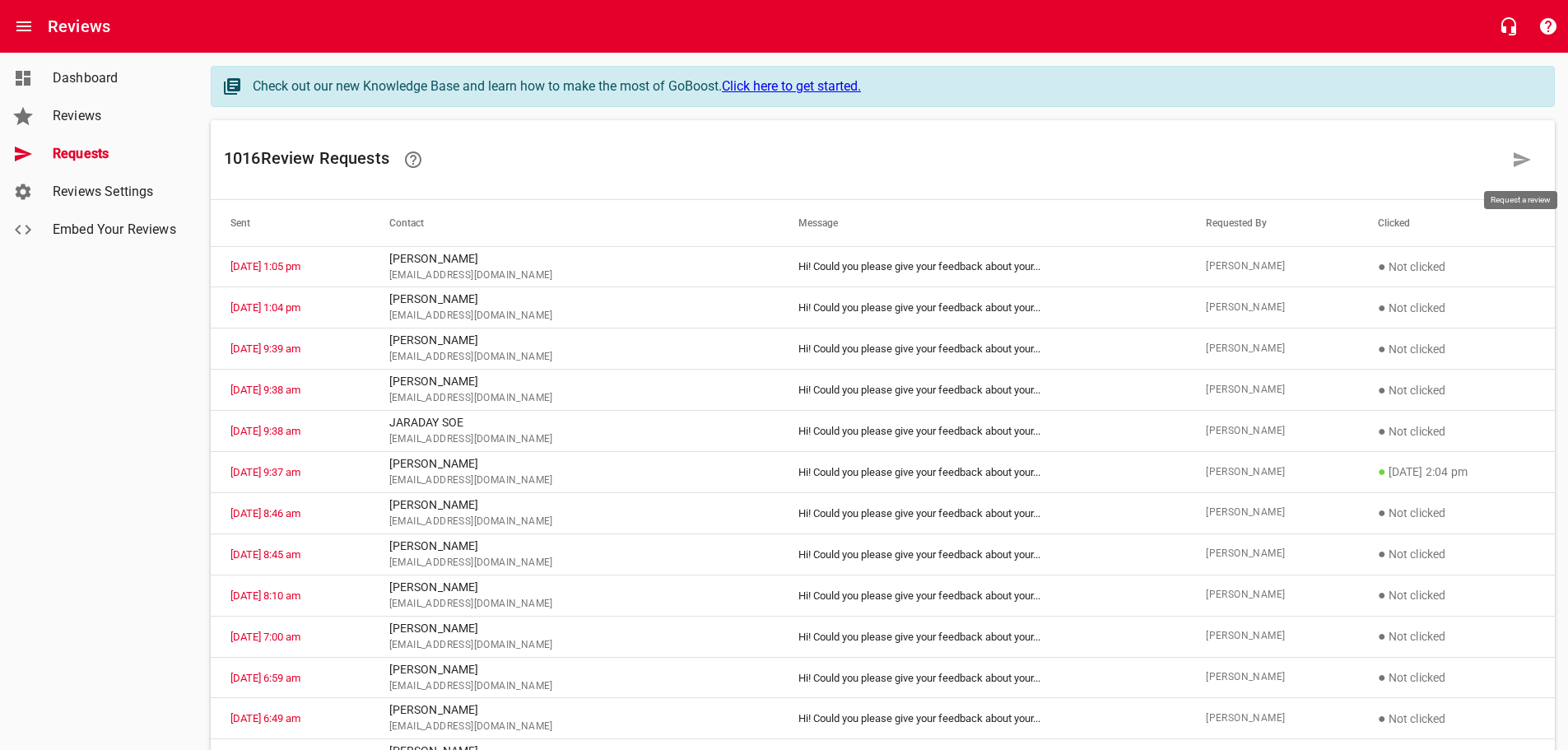
click at [1529, 155] on icon at bounding box center [1522, 160] width 19 height 19
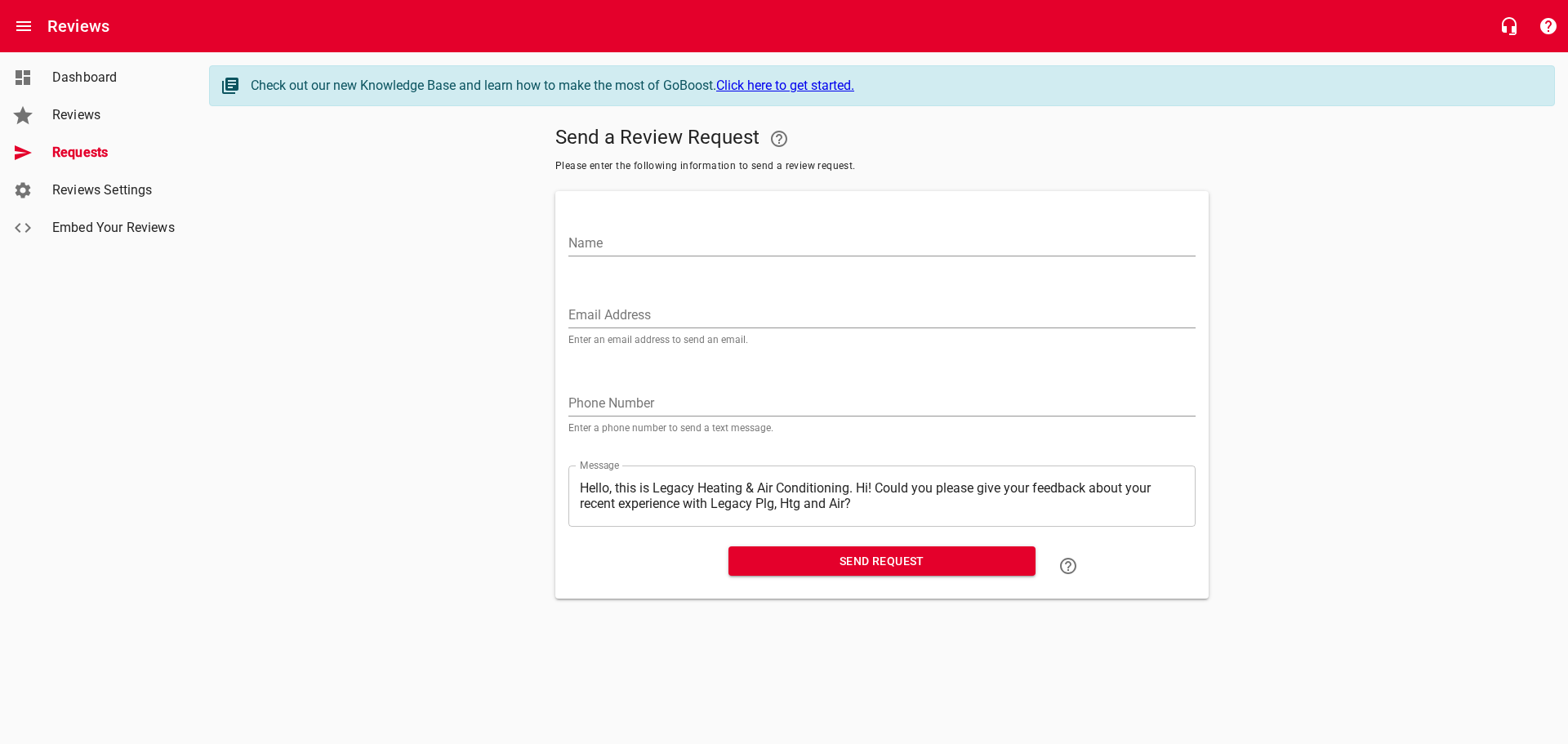
click at [615, 243] on input "Name" at bounding box center [881, 243] width 627 height 26
click at [595, 315] on input "Email Address" at bounding box center [881, 315] width 627 height 26
paste input "[EMAIL_ADDRESS][DOMAIN_NAME]"
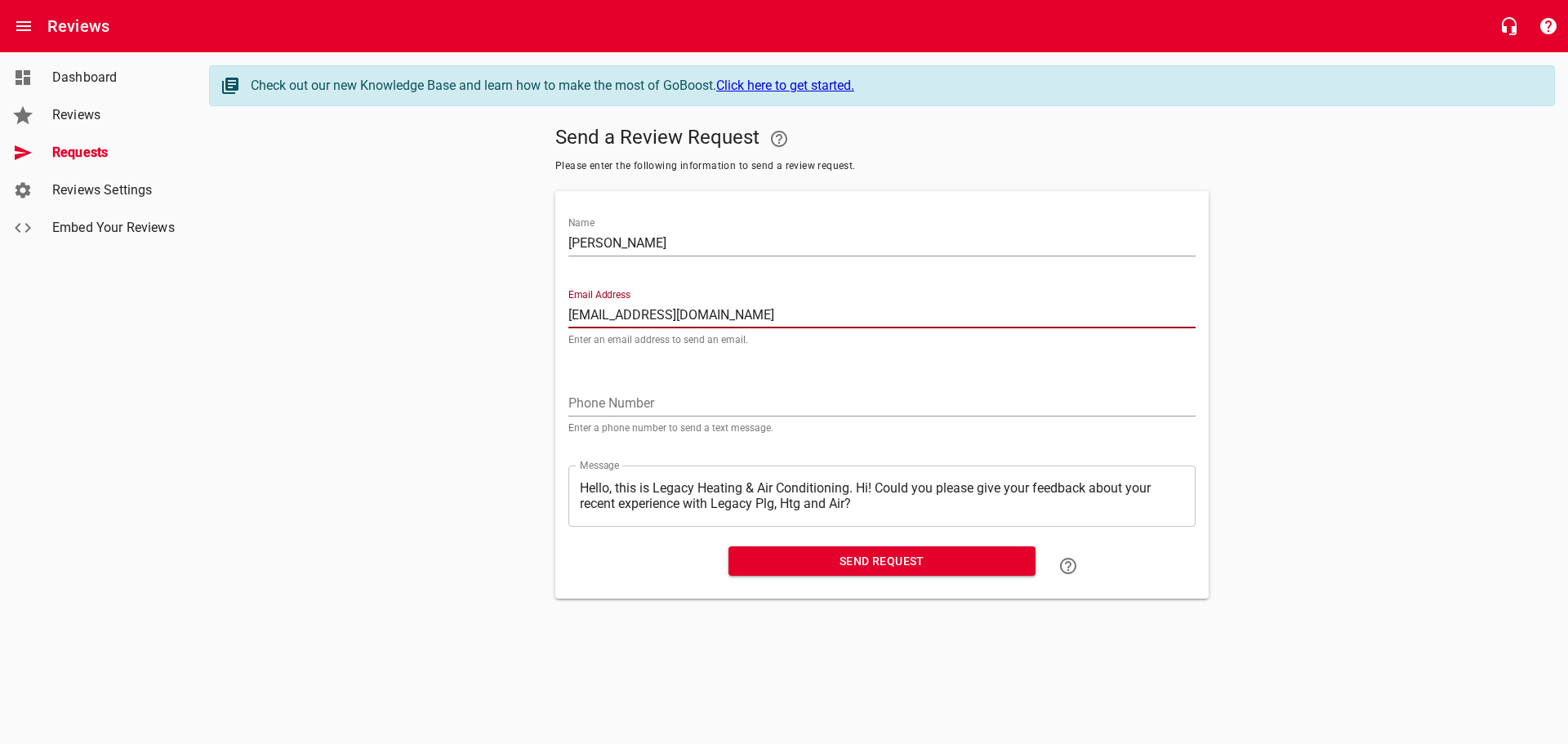
click at [857, 483] on textarea "Hello, this is Legacy Heating & Air Conditioning. Hi! Could you please give you…" at bounding box center [882, 496] width 605 height 31
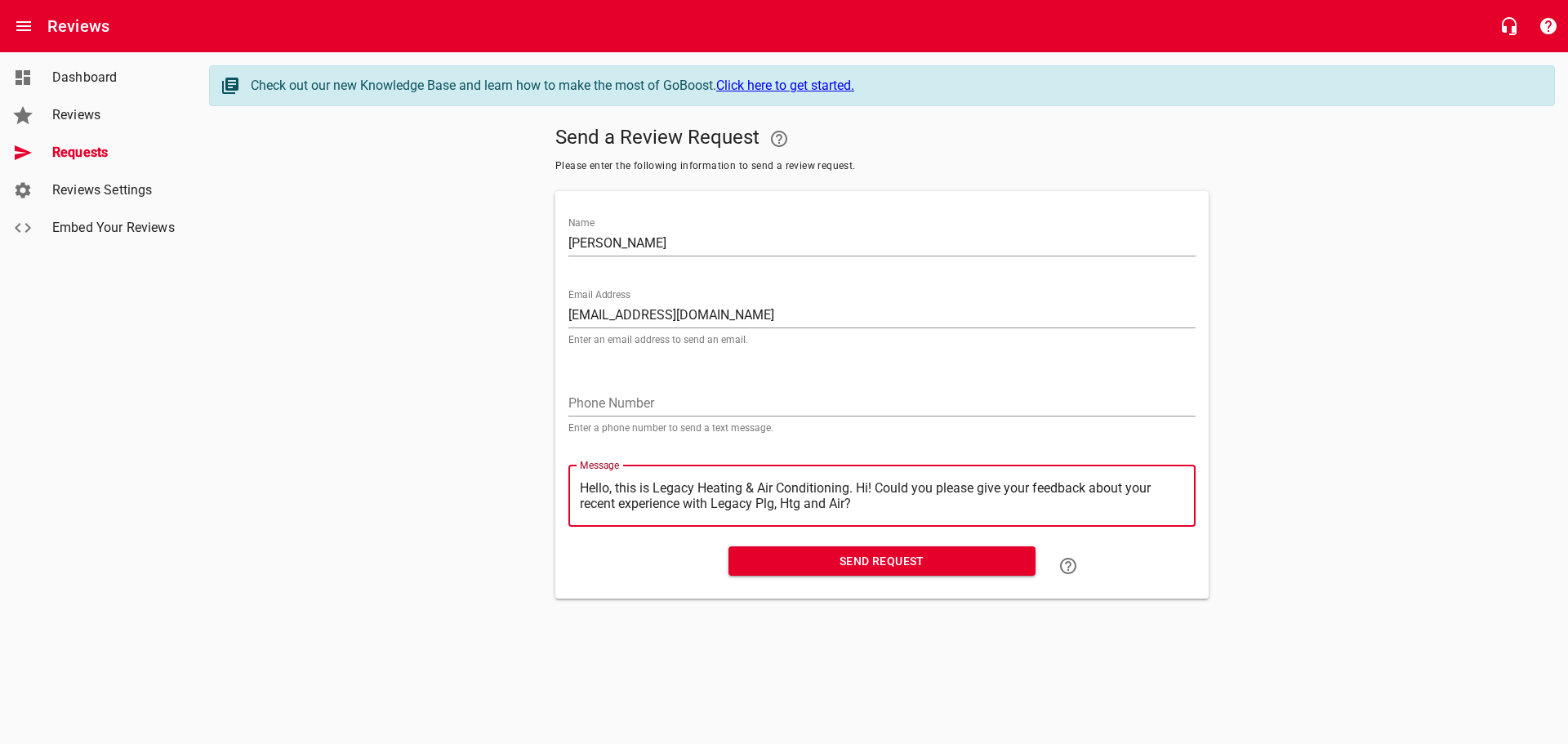
click at [858, 486] on textarea "Hello, this is Legacy Heating & Air Conditioning. Hi! Could you please give you…" at bounding box center [882, 496] width 605 height 31
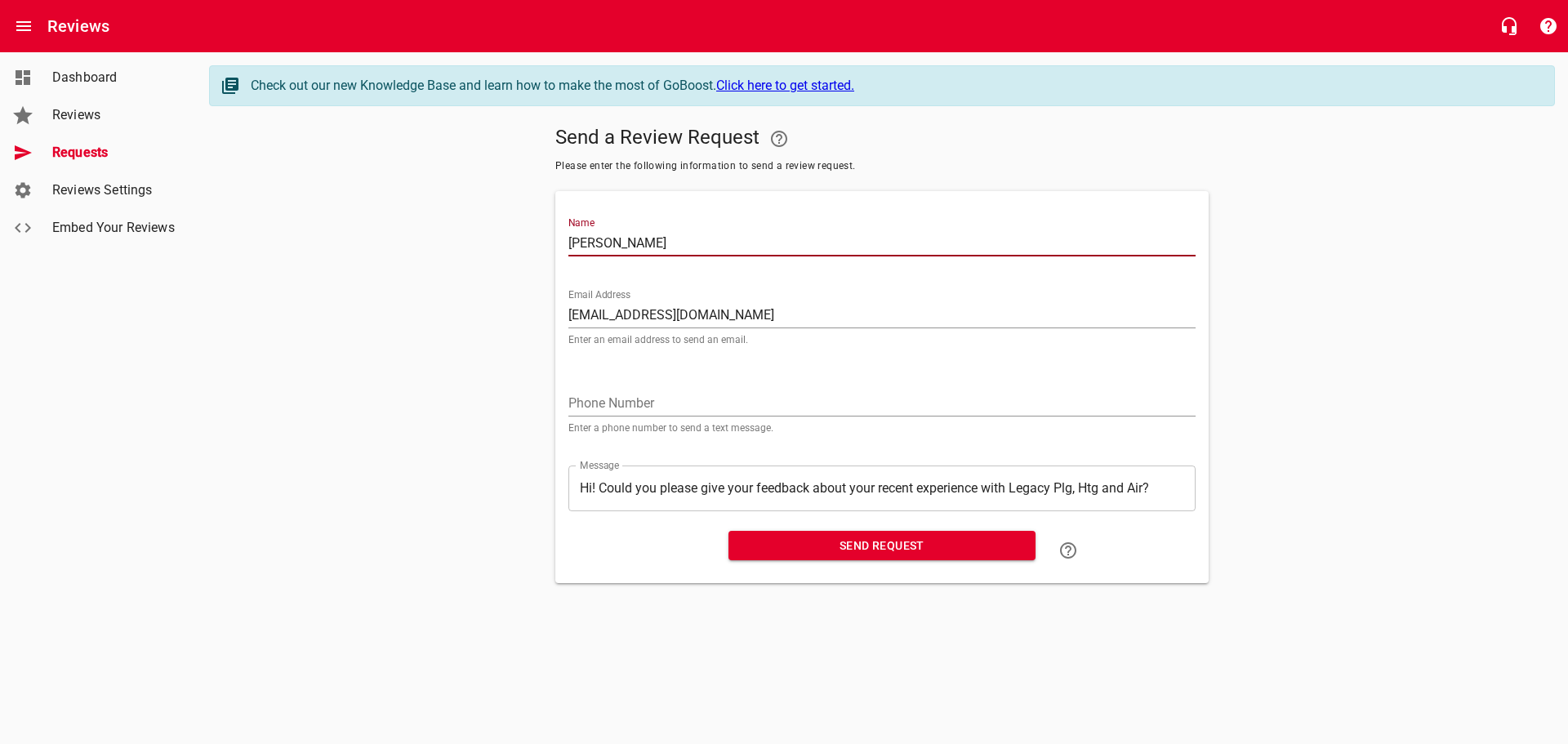
drag, startPoint x: 699, startPoint y: 250, endPoint x: 327, endPoint y: 188, distance: 377.1
click at [327, 188] on div "Send a Review Request Please enter the following information to send a review r…" at bounding box center [881, 351] width 1346 height 464
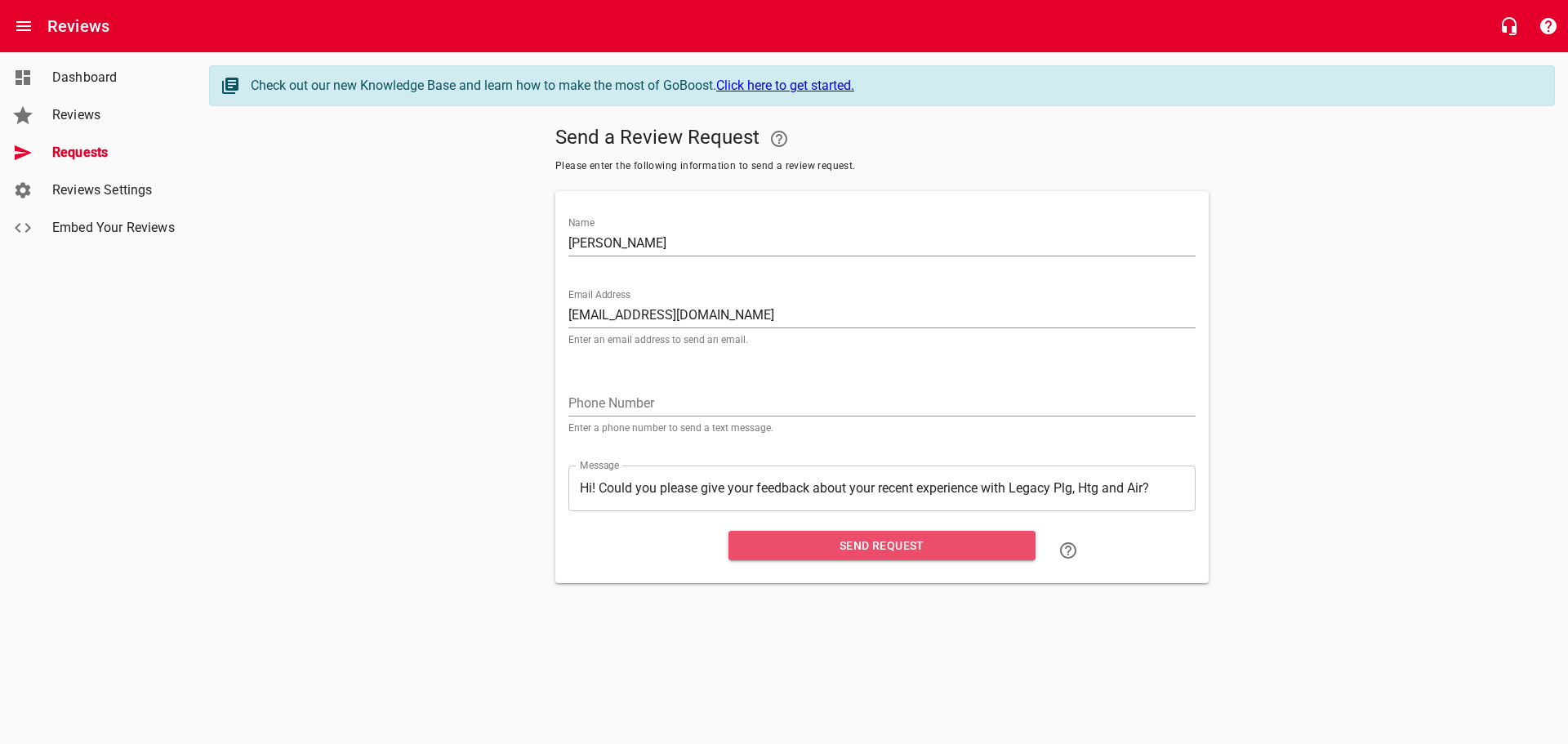
click at [869, 538] on span "Send Request" at bounding box center [882, 546] width 281 height 20
